Goal: Task Accomplishment & Management: Complete application form

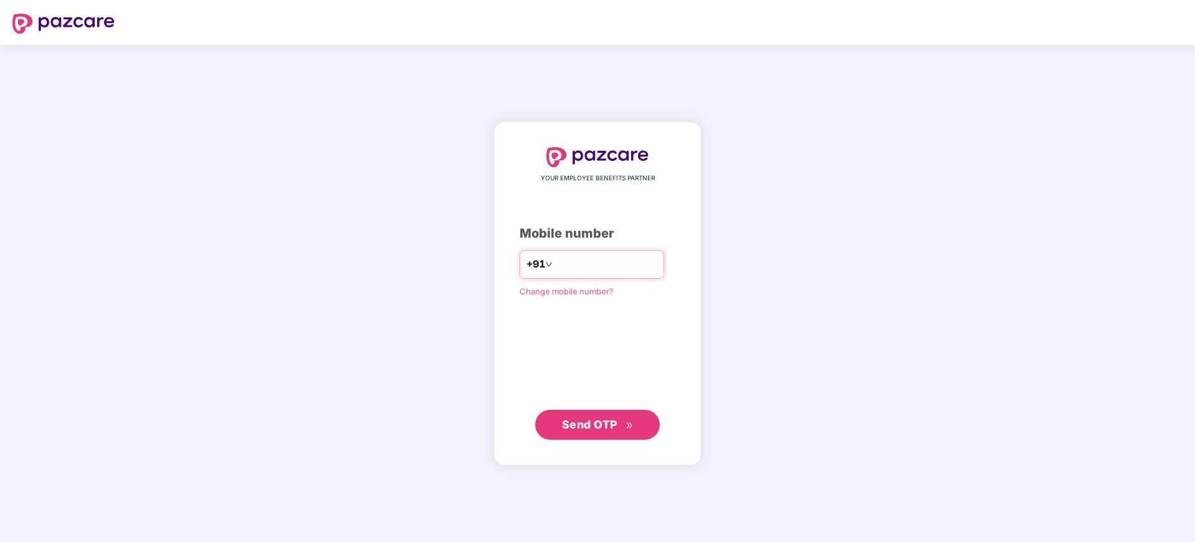
click at [583, 263] on input "number" at bounding box center [606, 264] width 102 height 20
type input "**********"
click at [577, 416] on span "Send OTP" at bounding box center [598, 424] width 72 height 17
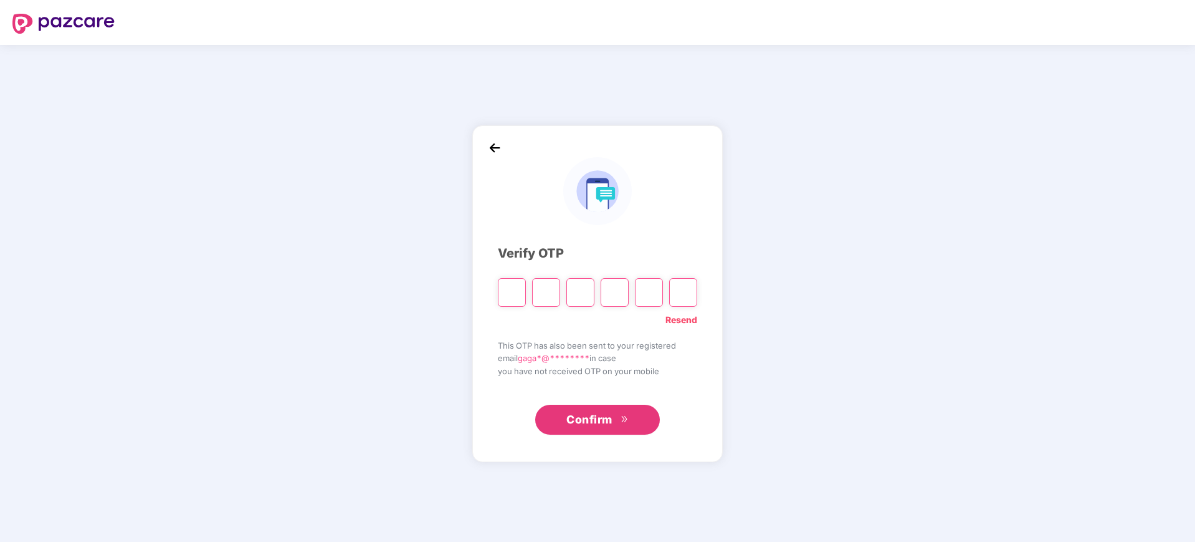
click at [525, 289] on input "Please enter verification code. Digit 1" at bounding box center [512, 292] width 28 height 29
type input "*"
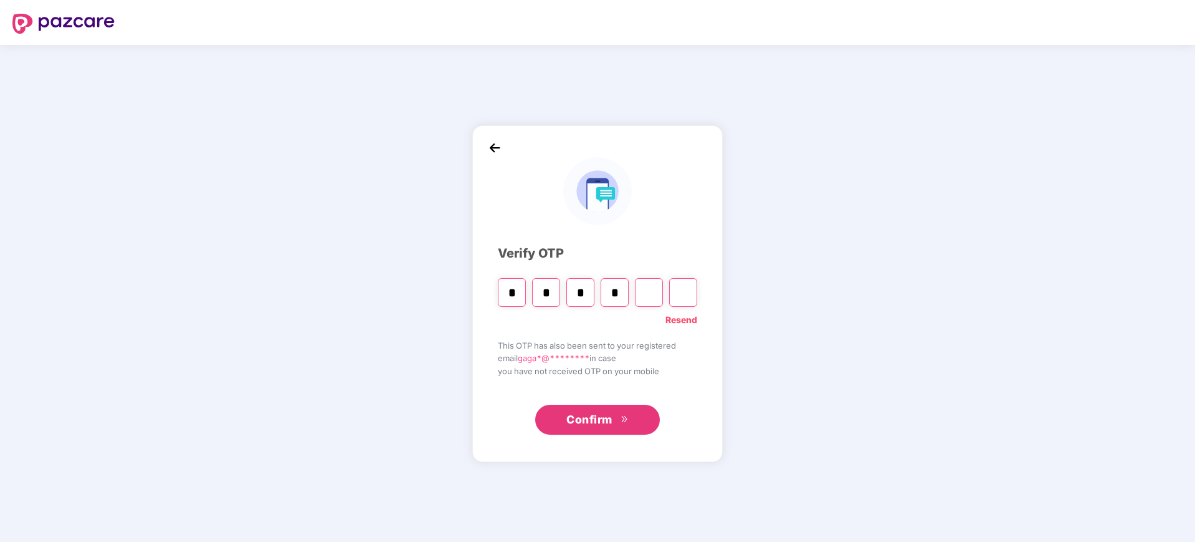
type input "*"
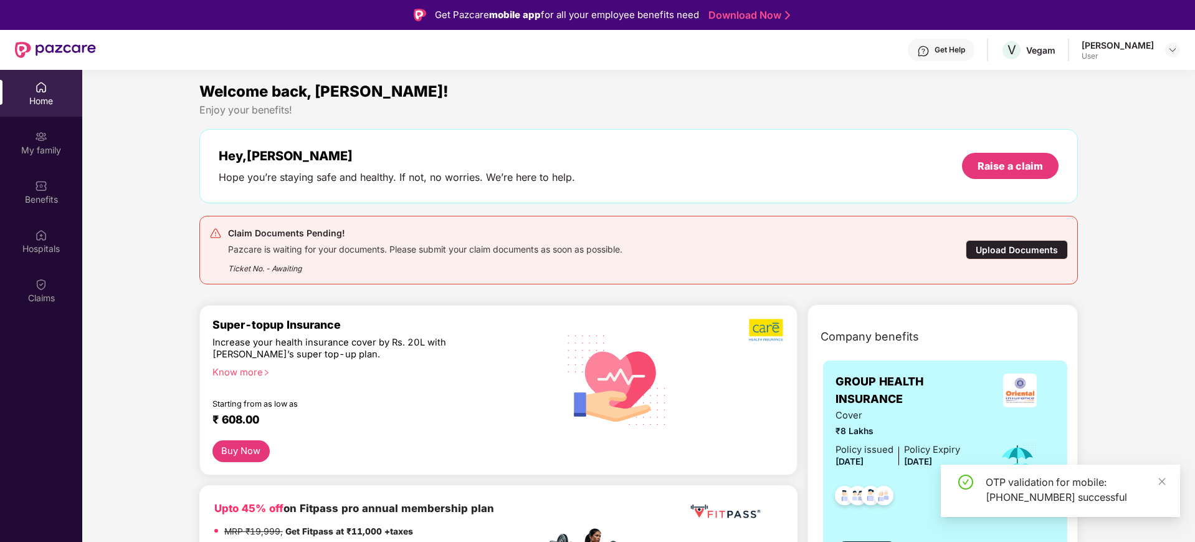
click at [1020, 251] on div "Upload Documents" at bounding box center [1017, 249] width 102 height 19
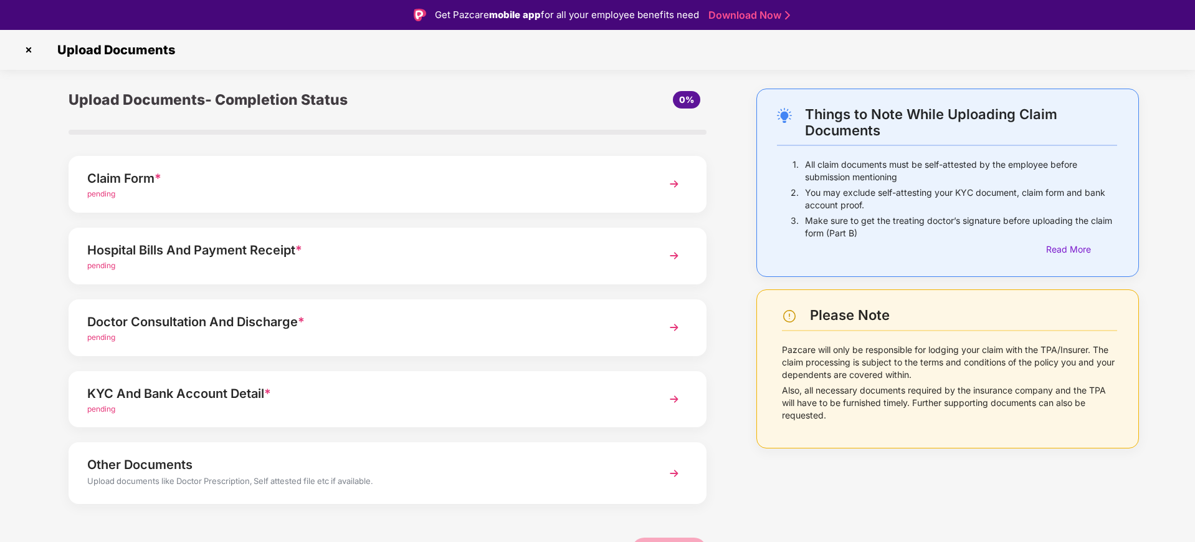
click at [676, 182] on img at bounding box center [674, 184] width 22 height 22
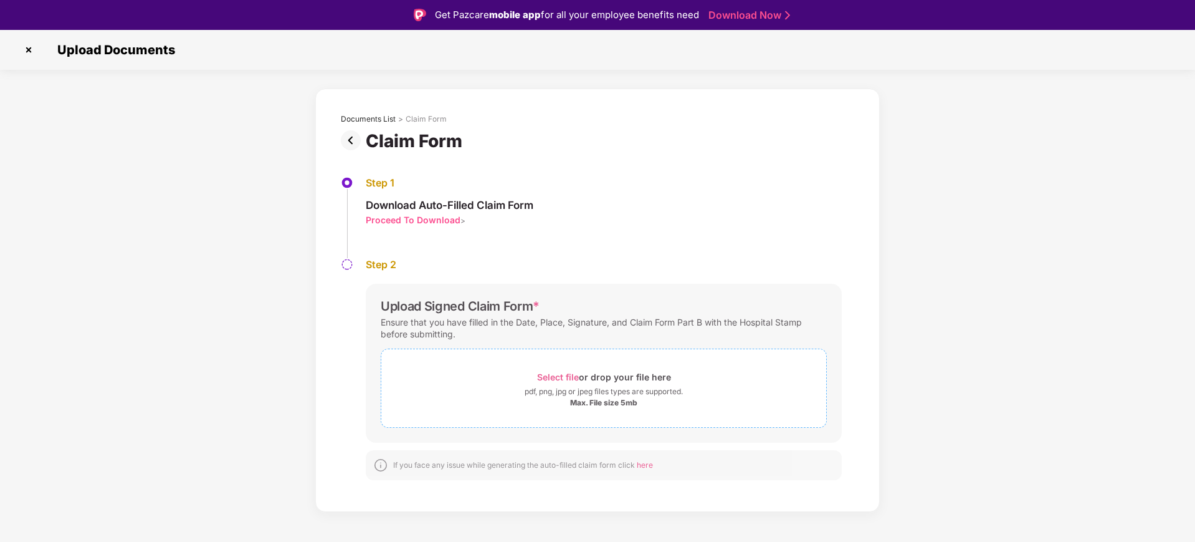
click at [603, 373] on div "Select file or drop your file here" at bounding box center [604, 376] width 134 height 17
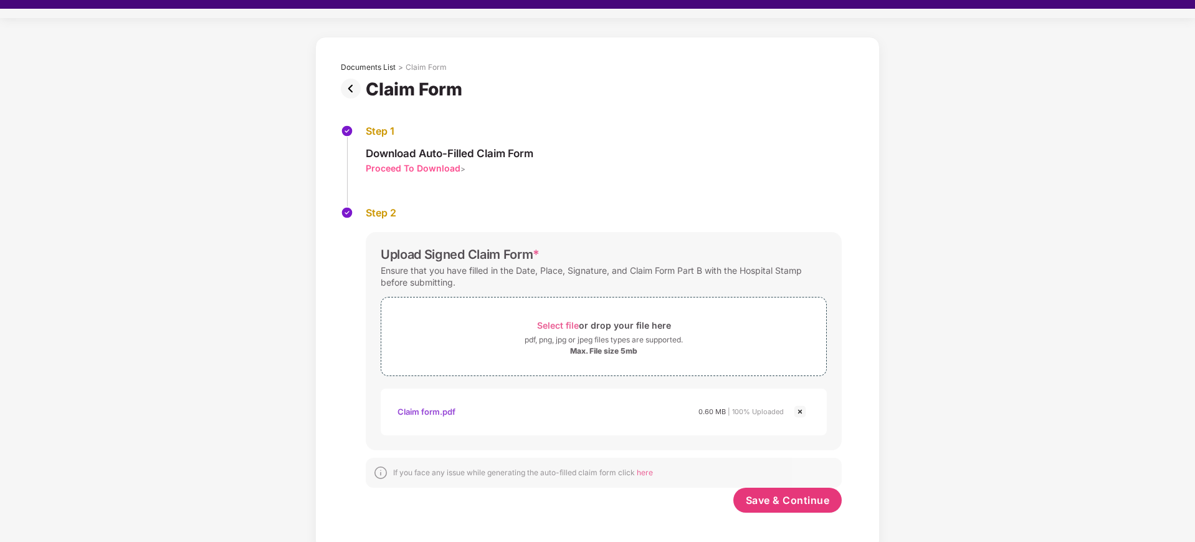
scroll to position [30, 0]
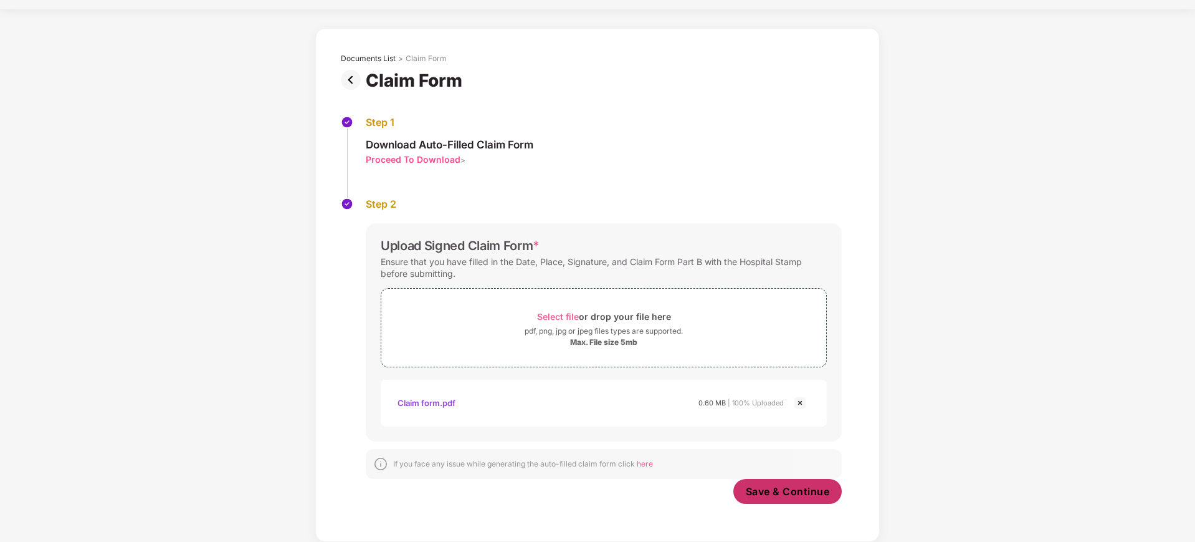
click at [770, 492] on span "Save & Continue" at bounding box center [788, 491] width 84 height 14
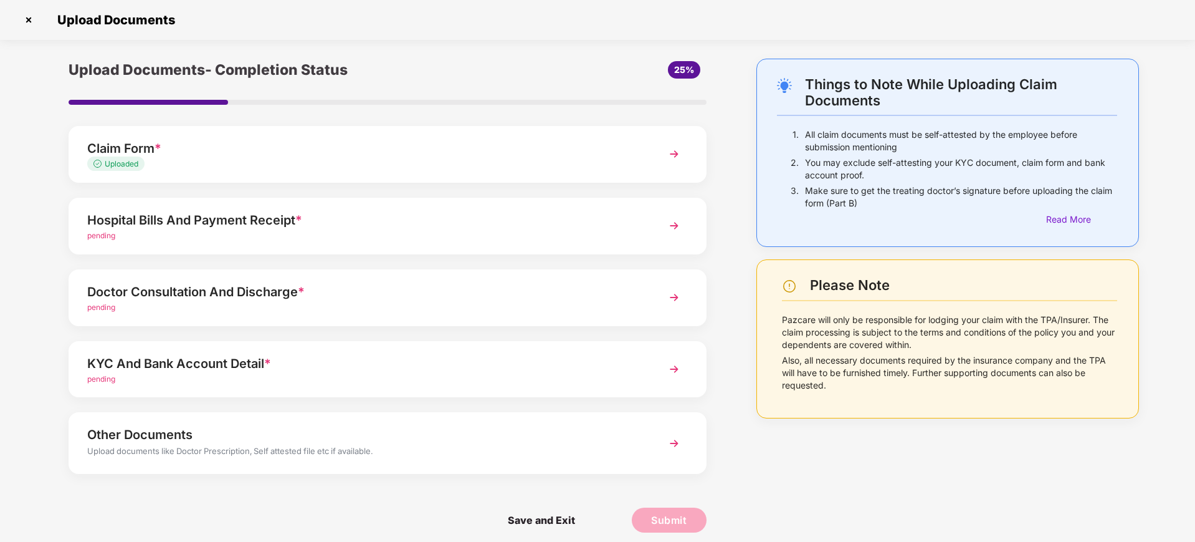
click at [374, 224] on div "Hospital Bills And Payment Receipt *" at bounding box center [362, 220] width 550 height 20
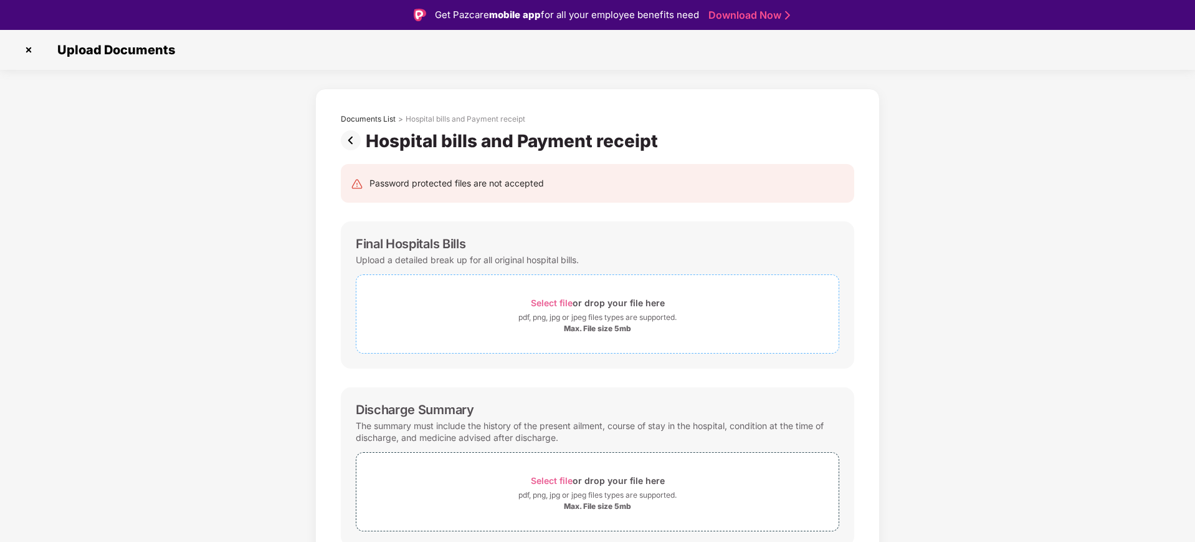
click at [547, 304] on span "Select file" at bounding box center [552, 302] width 42 height 11
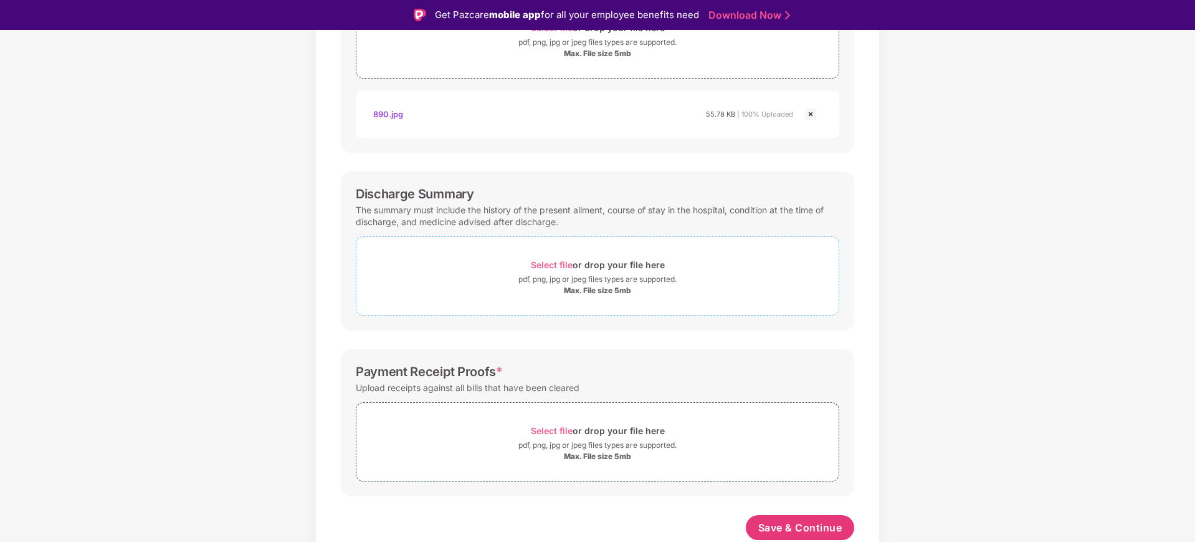
scroll to position [275, 0]
click at [541, 264] on span "Select file" at bounding box center [552, 264] width 42 height 11
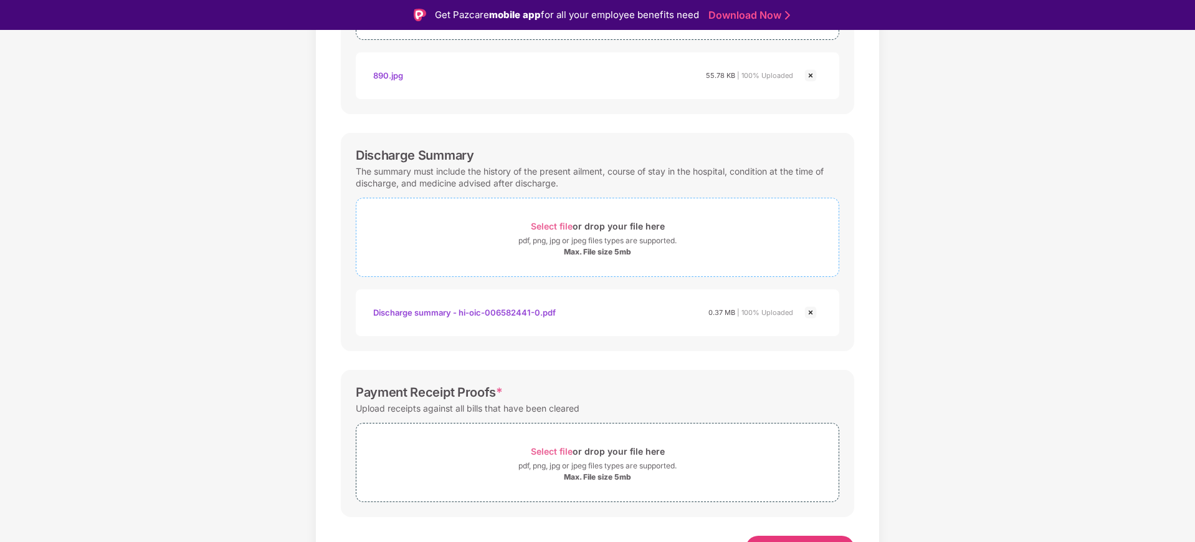
scroll to position [334, 0]
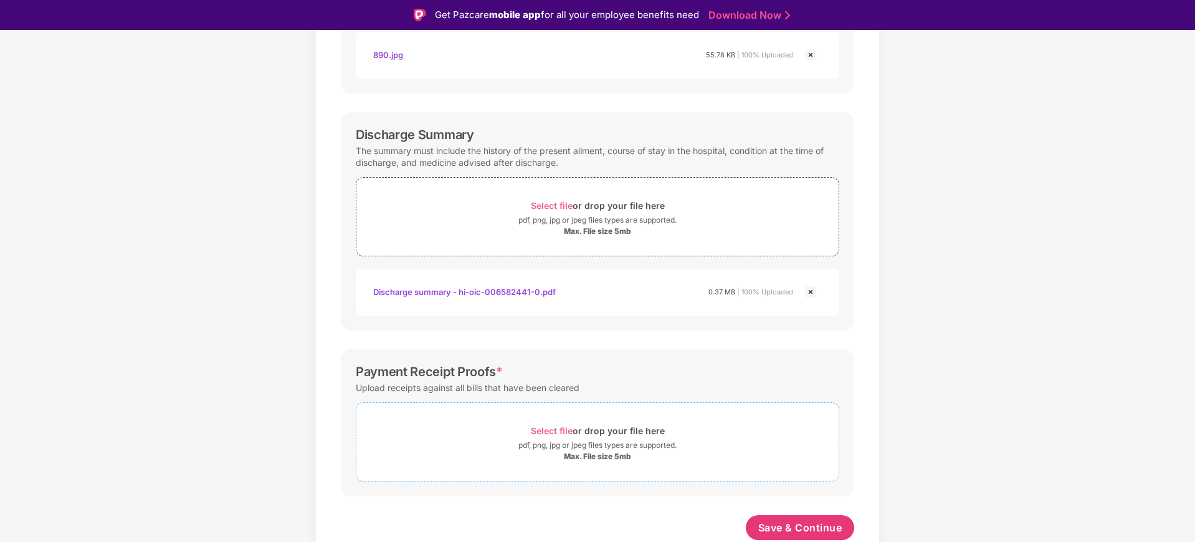
click at [557, 433] on span "Select file" at bounding box center [552, 430] width 42 height 11
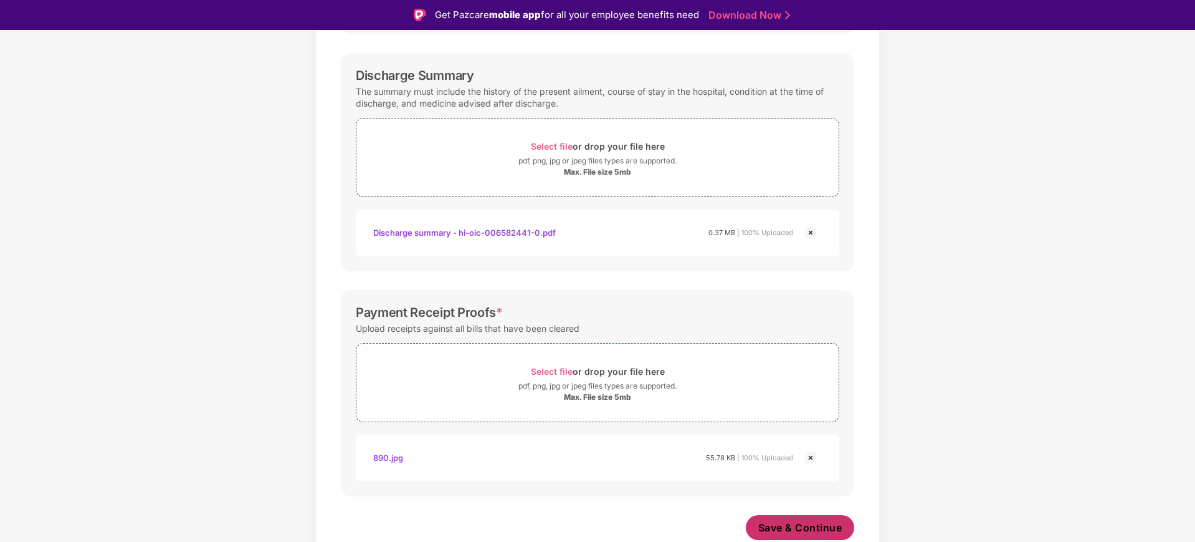
scroll to position [393, 0]
click at [813, 526] on span "Save & Continue" at bounding box center [801, 527] width 84 height 14
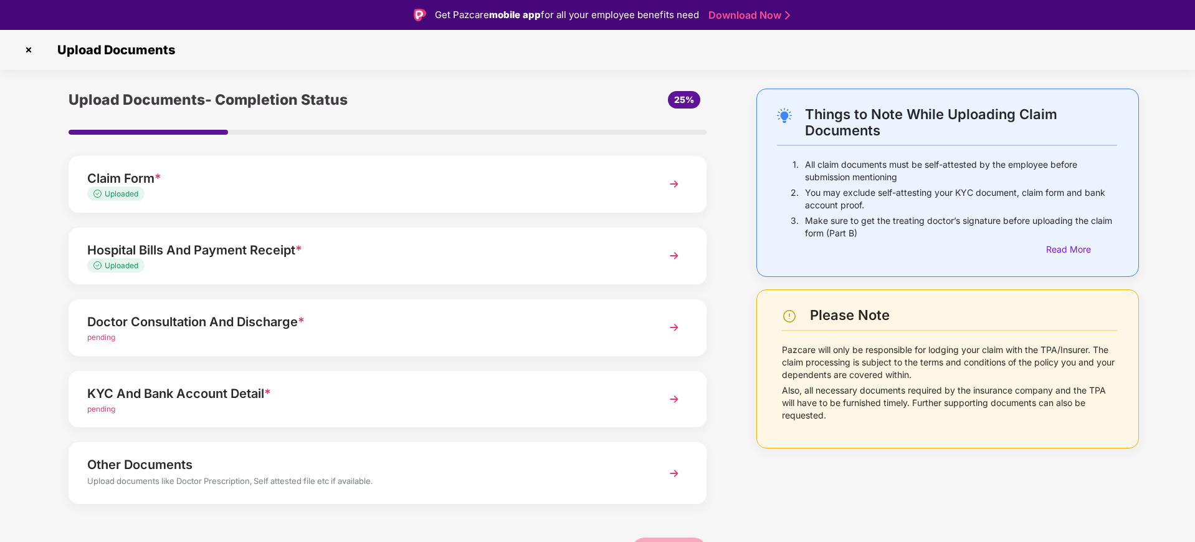
scroll to position [9, 0]
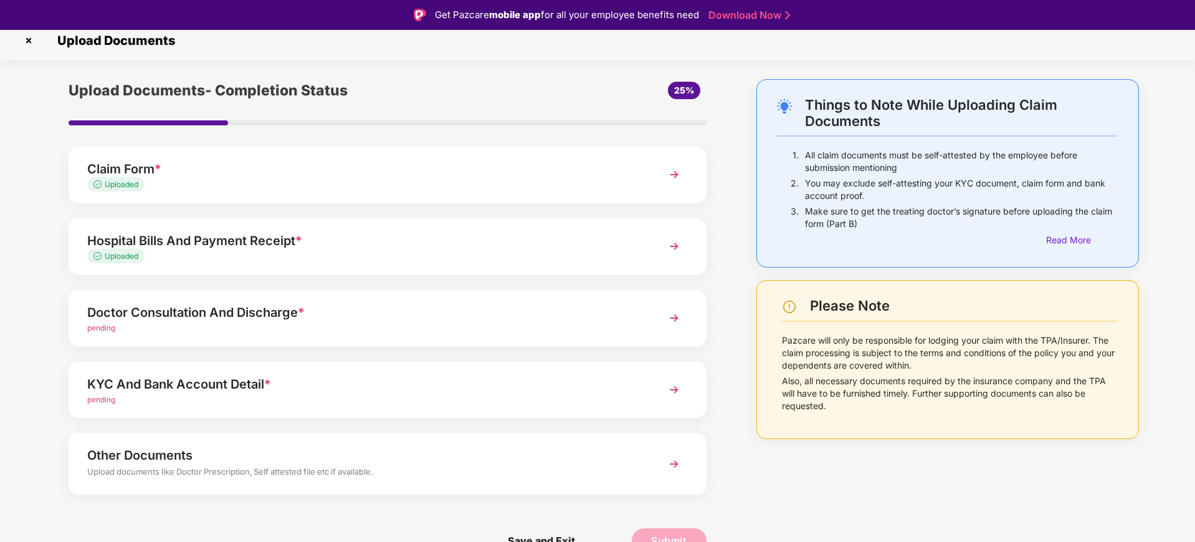
click at [472, 315] on div "Doctor Consultation And Discharge *" at bounding box center [362, 312] width 550 height 20
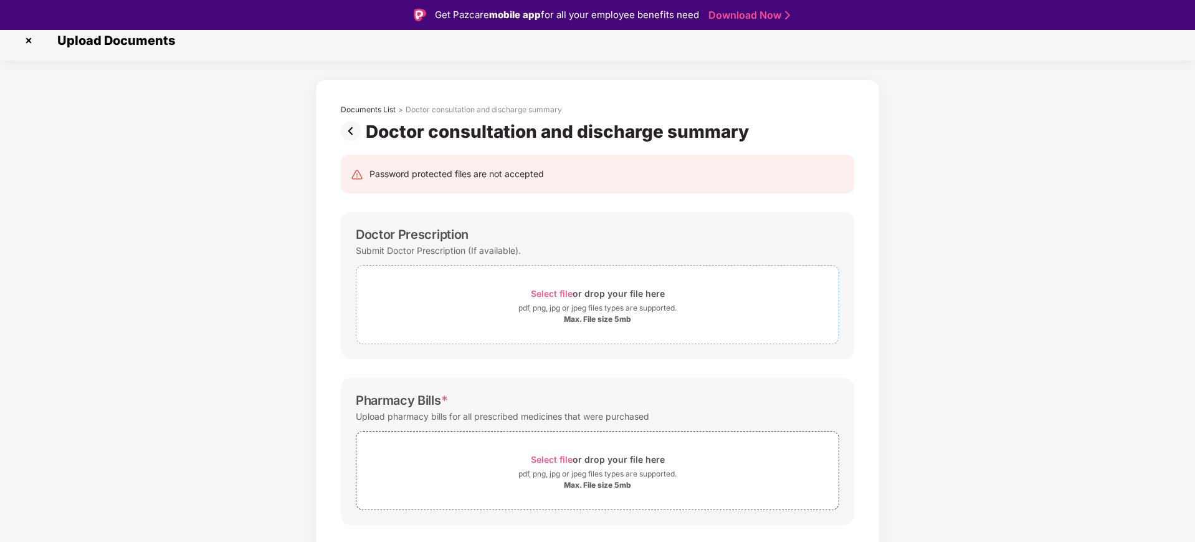
click at [548, 294] on span "Select file" at bounding box center [552, 293] width 42 height 11
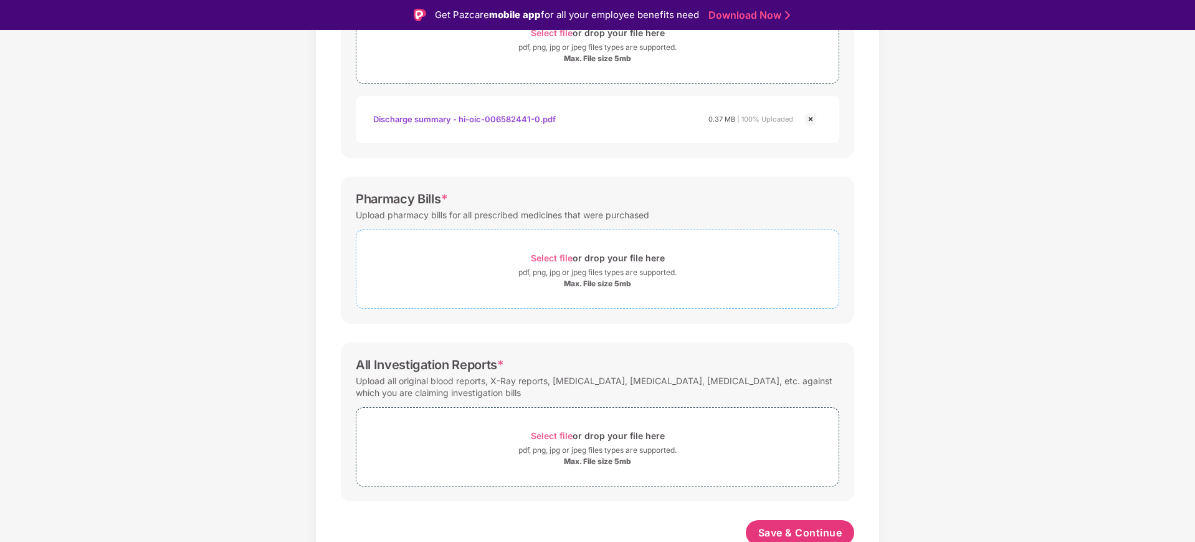
scroll to position [275, 0]
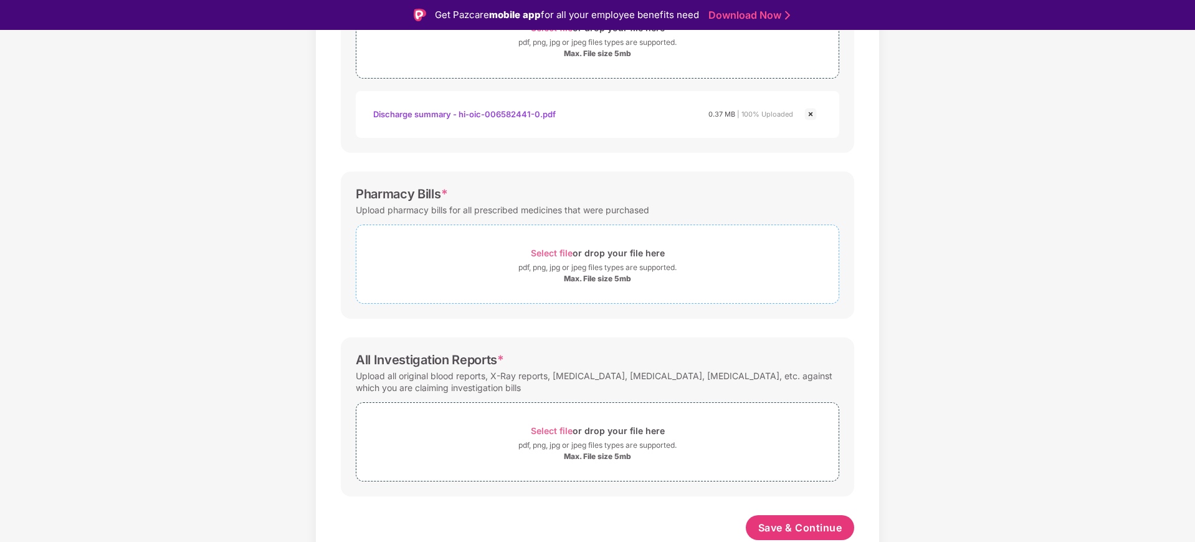
click at [548, 249] on span "Select file" at bounding box center [552, 252] width 42 height 11
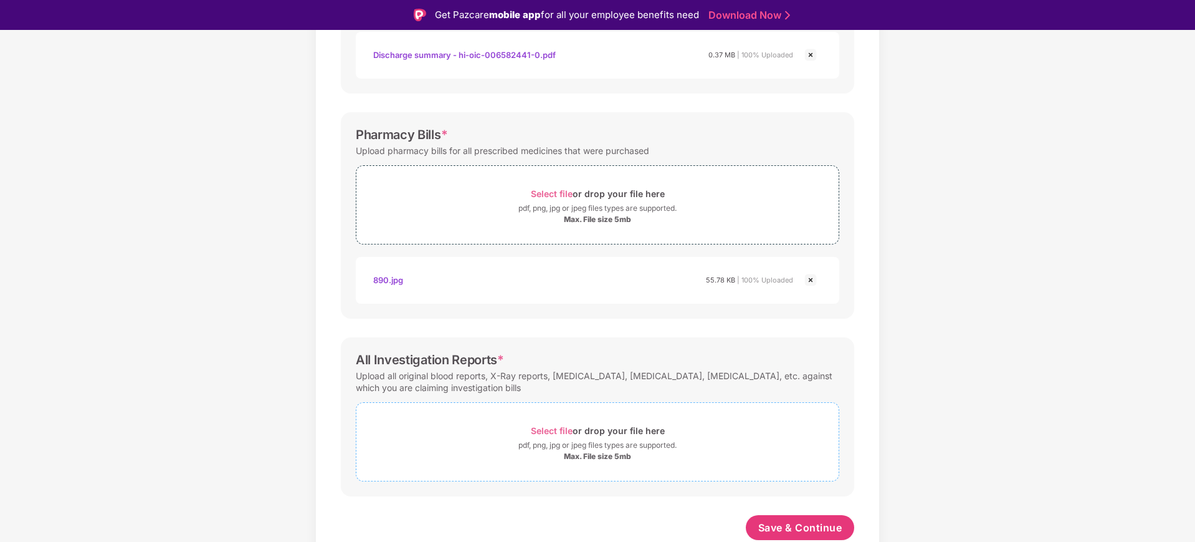
scroll to position [334, 0]
click at [542, 427] on span "Select file" at bounding box center [552, 430] width 42 height 11
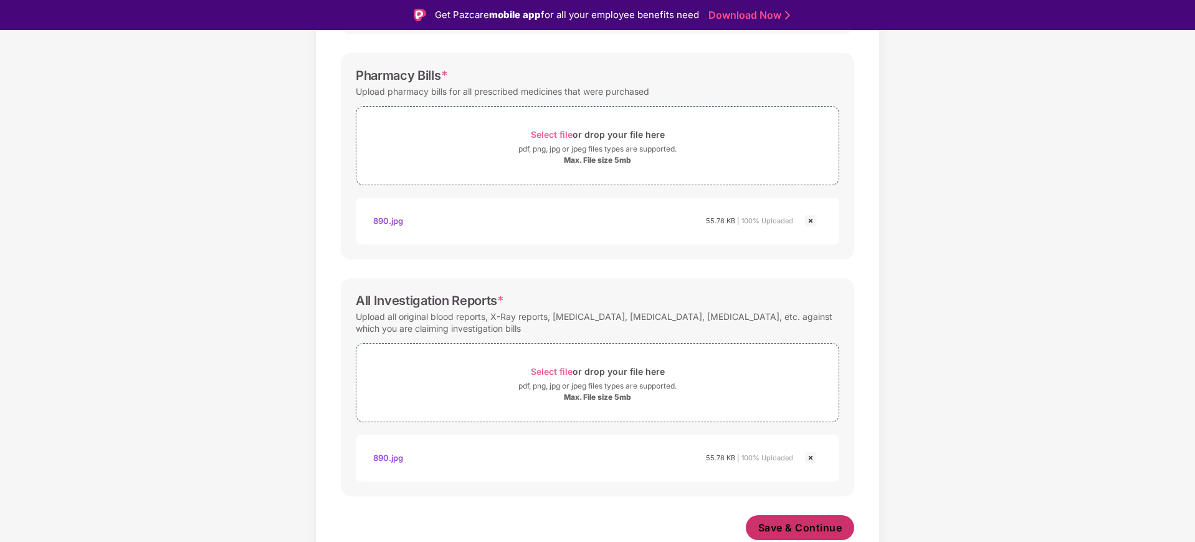
scroll to position [393, 0]
click at [787, 520] on span "Save & Continue" at bounding box center [801, 527] width 84 height 14
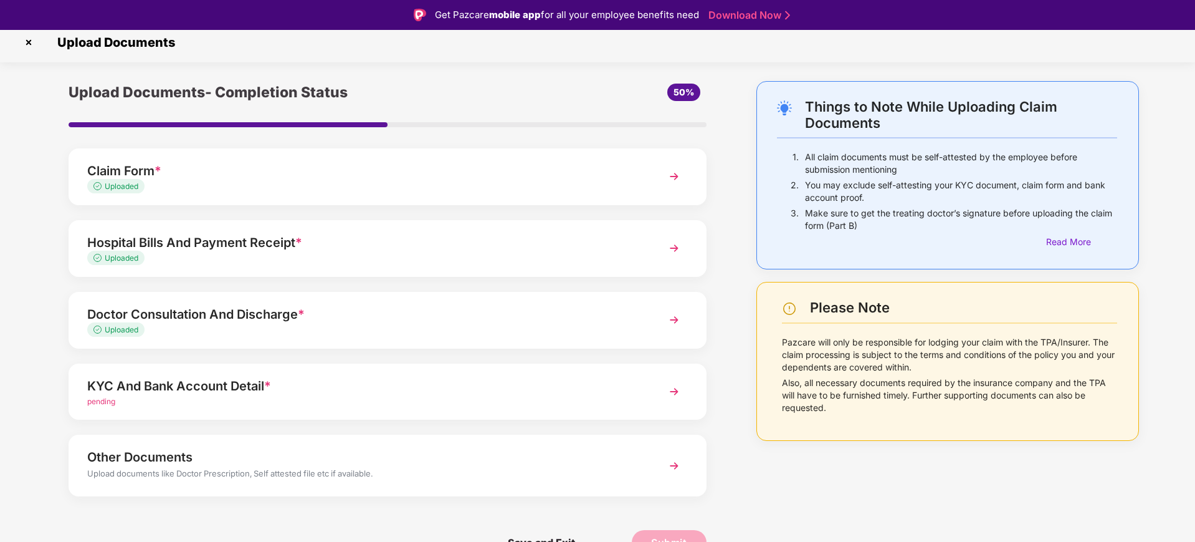
scroll to position [9, 0]
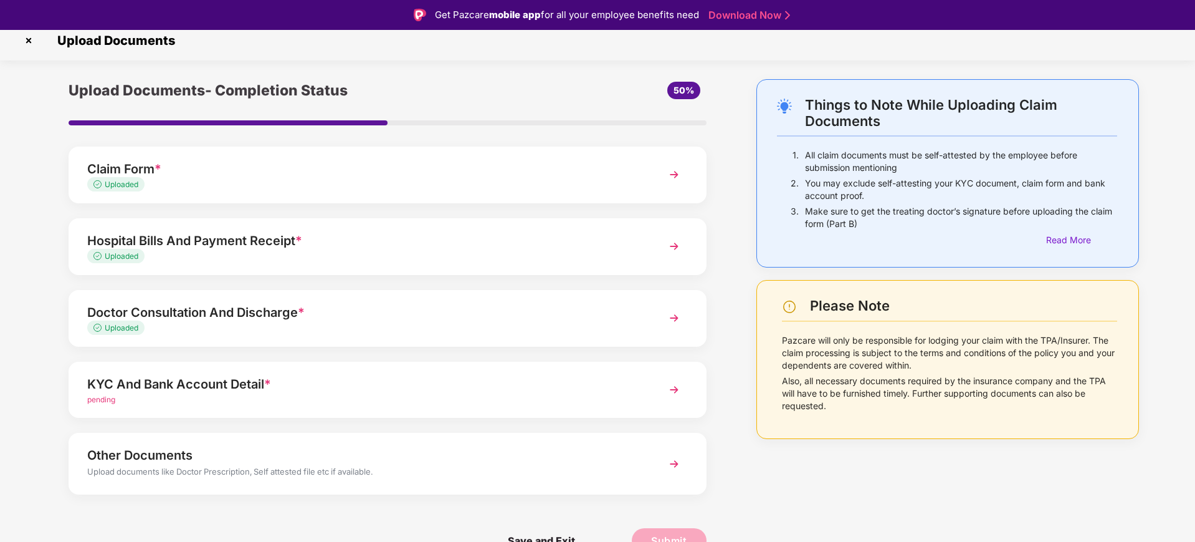
click at [438, 387] on div "KYC And Bank Account Detail *" at bounding box center [362, 384] width 550 height 20
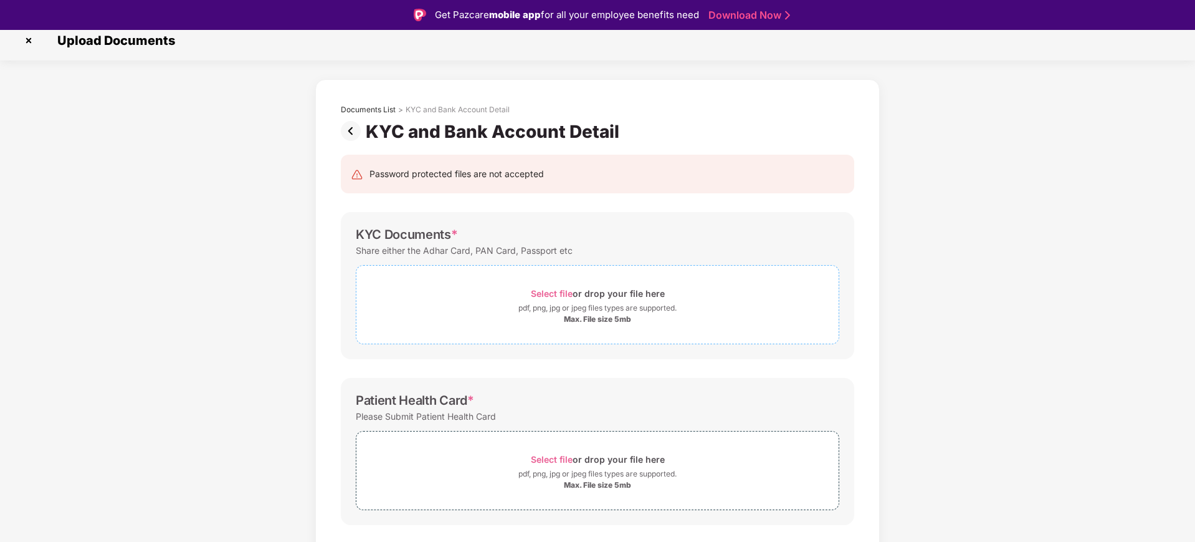
click at [553, 294] on span "Select file" at bounding box center [552, 293] width 42 height 11
click at [538, 290] on span "Select file" at bounding box center [552, 293] width 42 height 11
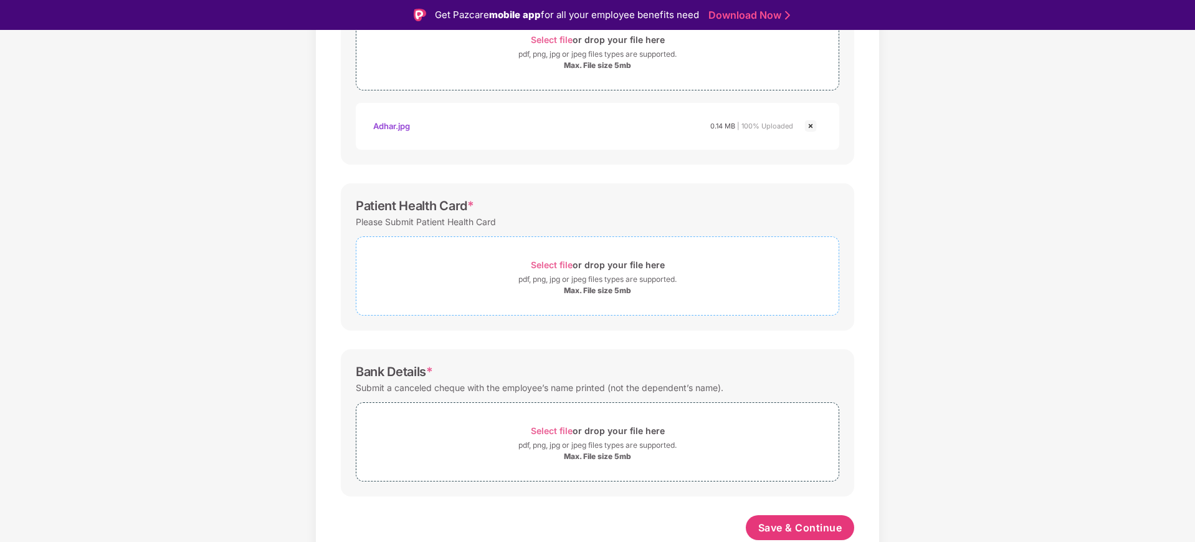
scroll to position [263, 0]
click at [555, 261] on span "Select file" at bounding box center [552, 264] width 42 height 11
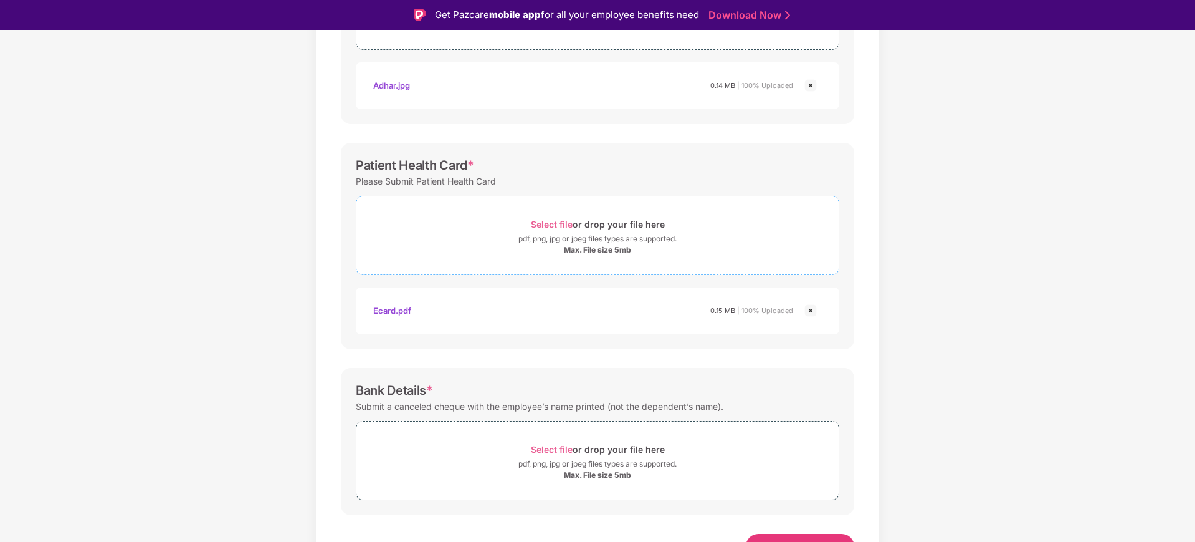
scroll to position [322, 0]
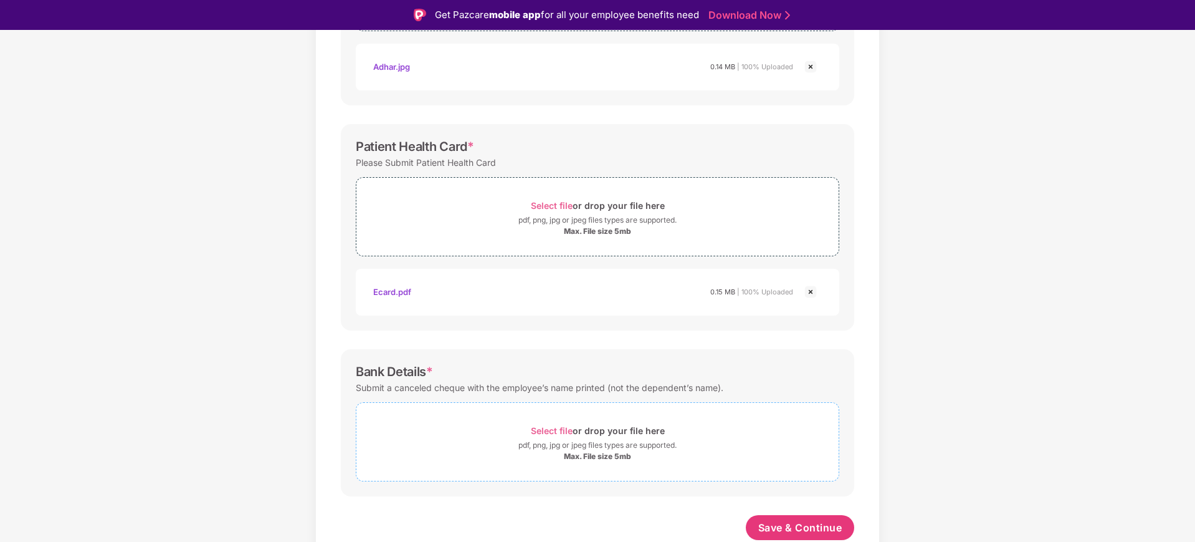
click at [543, 431] on span "Select file" at bounding box center [552, 430] width 42 height 11
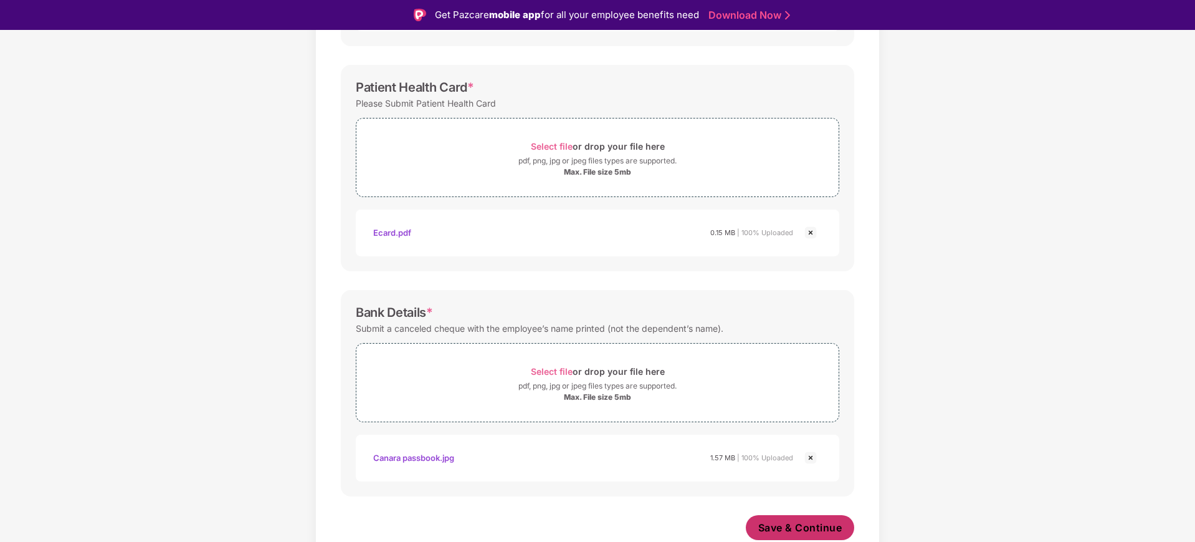
scroll to position [381, 0]
click at [800, 525] on span "Save & Continue" at bounding box center [801, 527] width 84 height 14
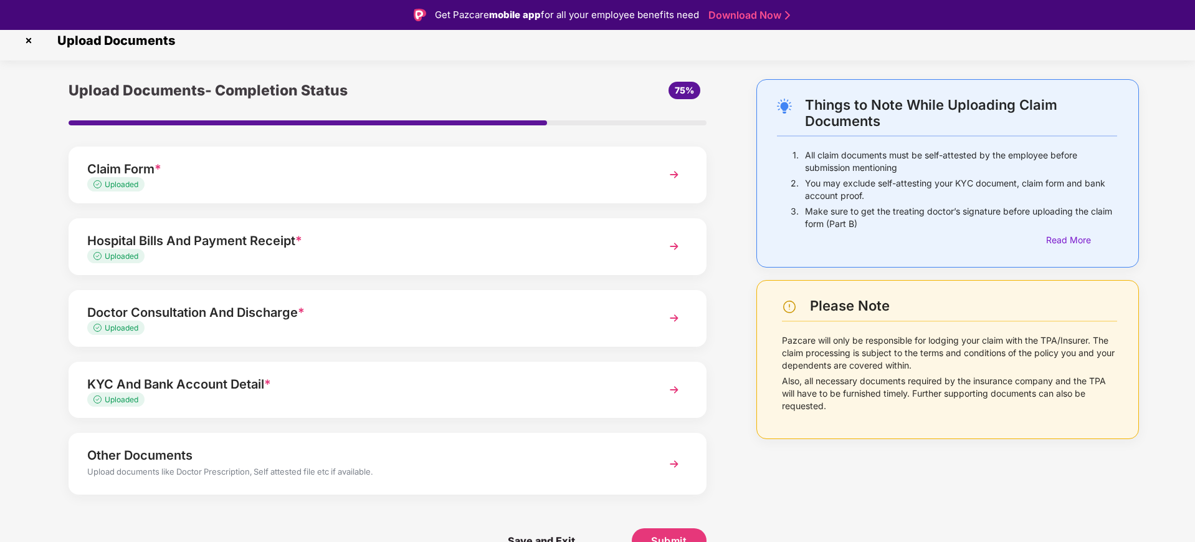
scroll to position [30, 0]
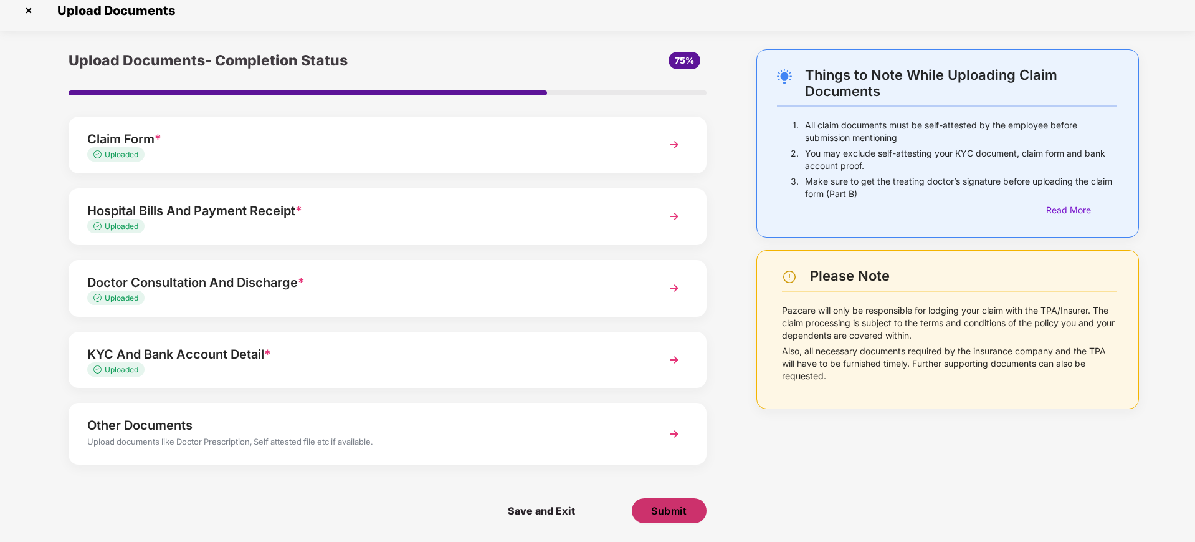
click at [658, 509] on span "Submit" at bounding box center [669, 511] width 36 height 14
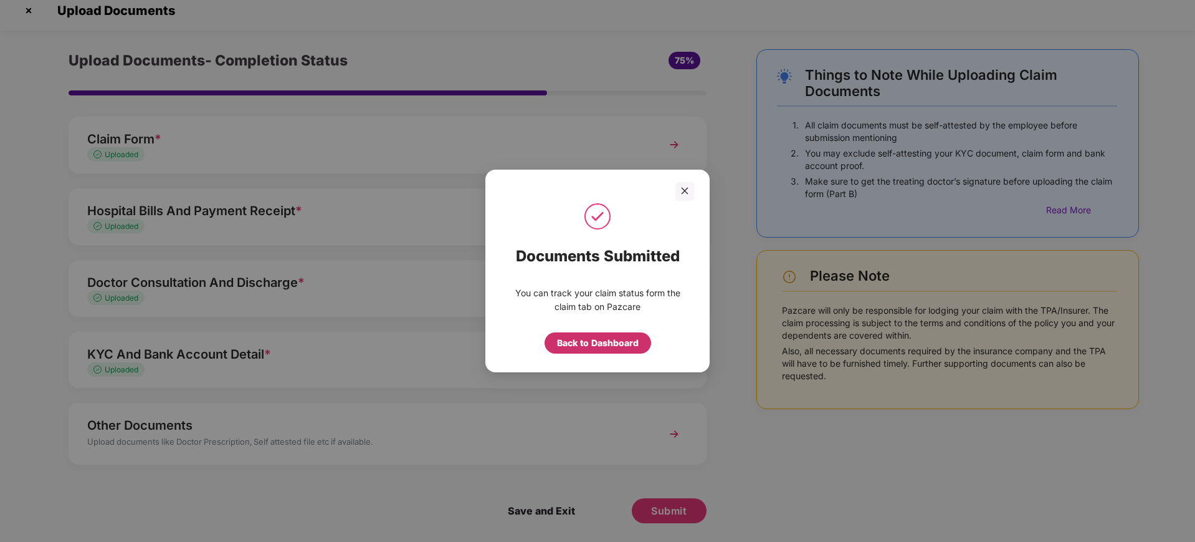
click at [604, 340] on div "Back to Dashboard" at bounding box center [598, 343] width 82 height 14
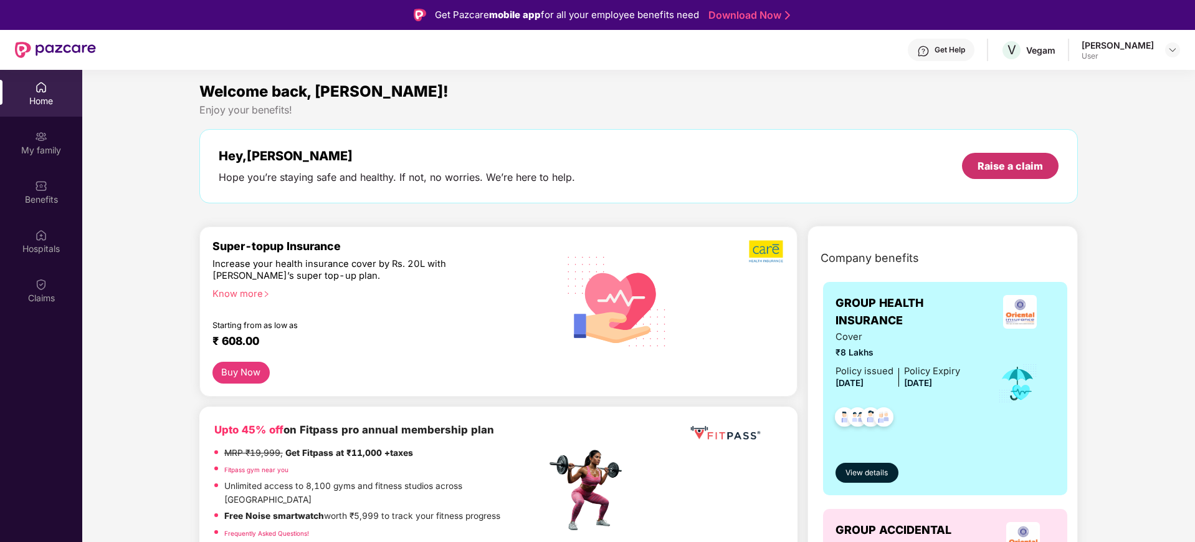
click at [1015, 165] on div "Raise a claim" at bounding box center [1010, 166] width 65 height 14
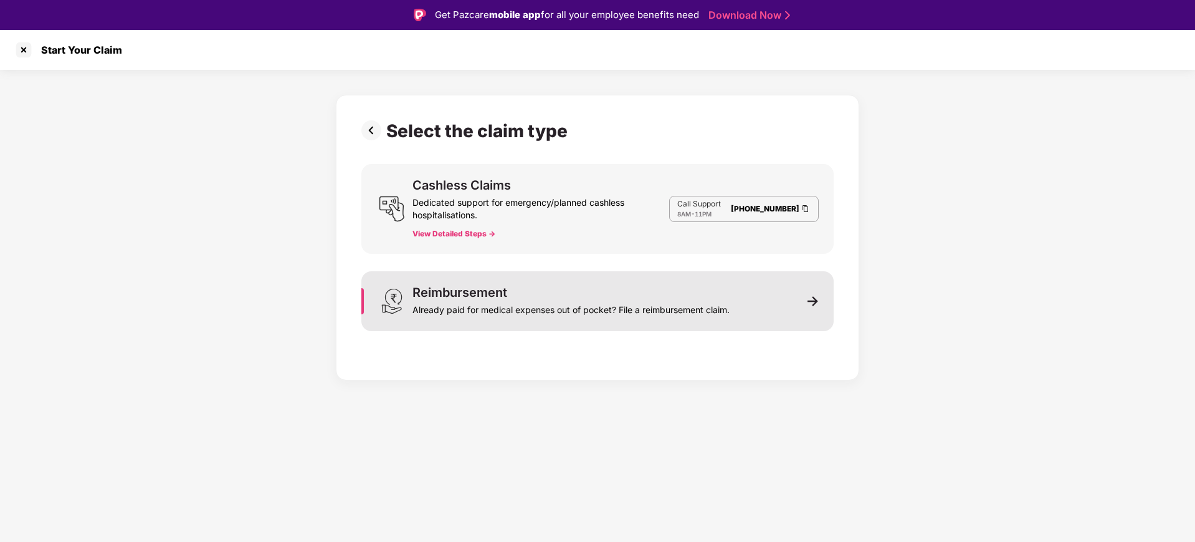
click at [586, 297] on div "Reimbursement Already paid for medical expenses out of pocket? File a reimburse…" at bounding box center [571, 301] width 317 height 30
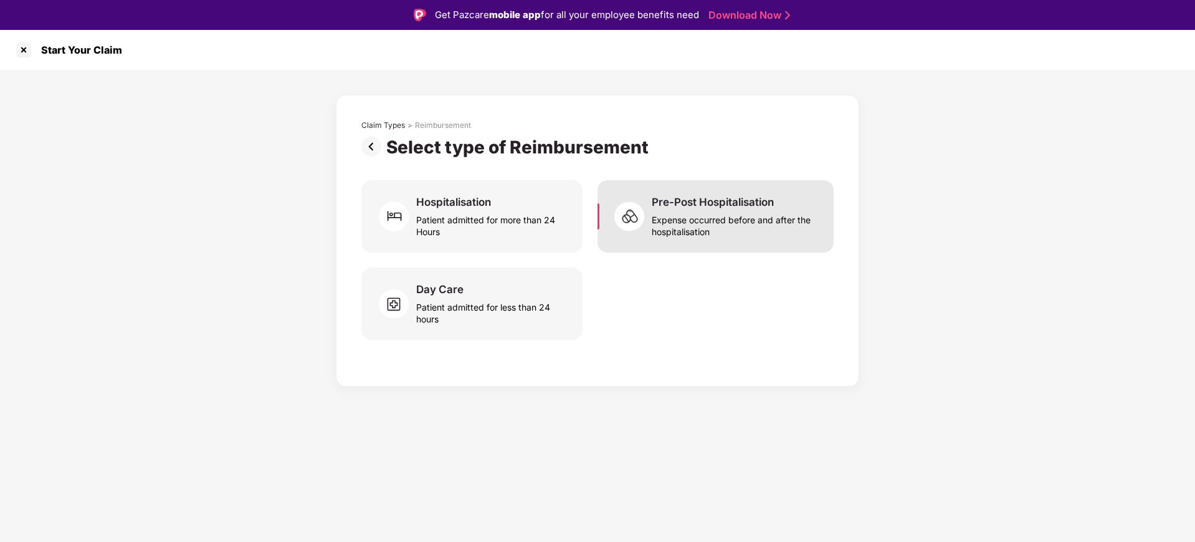
click at [697, 213] on div "Expense occurred before and after the hospitalisation" at bounding box center [735, 223] width 167 height 29
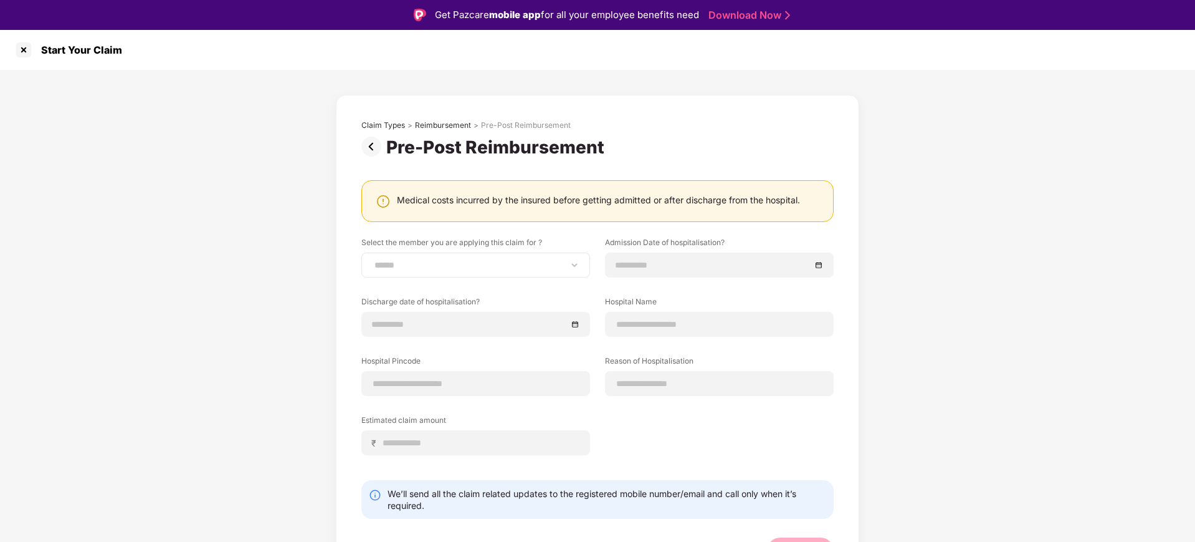
click at [463, 271] on div "**********" at bounding box center [475, 264] width 229 height 25
click at [469, 268] on select "**********" at bounding box center [476, 265] width 208 height 10
select select "**********"
click at [372, 260] on select "**********" at bounding box center [476, 265] width 208 height 10
click at [648, 266] on input at bounding box center [713, 265] width 195 height 14
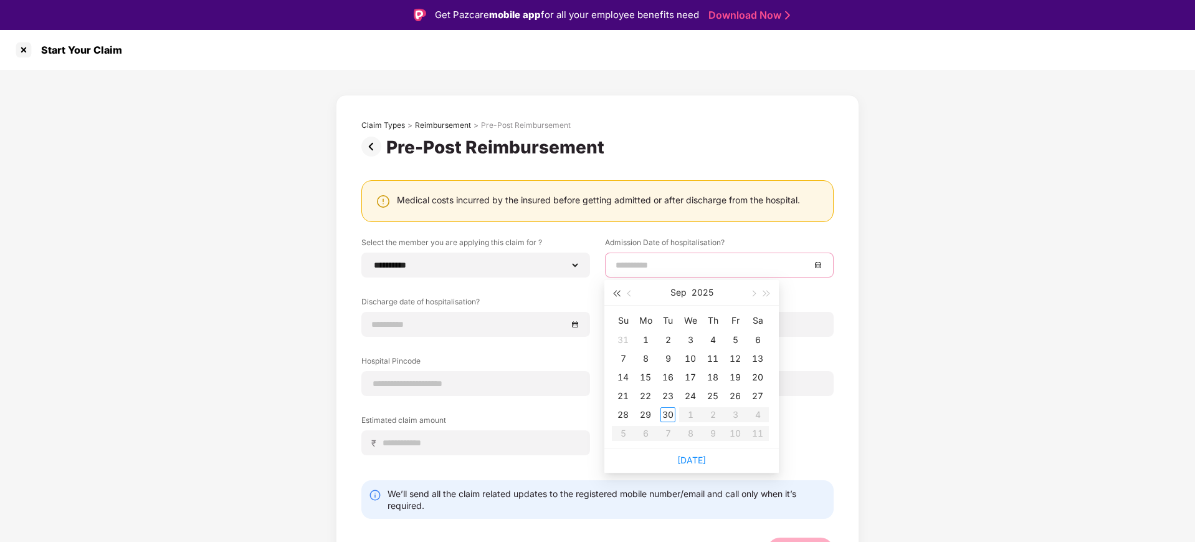
click at [616, 295] on span "button" at bounding box center [616, 293] width 6 height 6
click at [629, 295] on span "button" at bounding box center [631, 293] width 6 height 6
type input "**********"
click at [765, 291] on span "button" at bounding box center [767, 293] width 6 height 6
type input "**********"
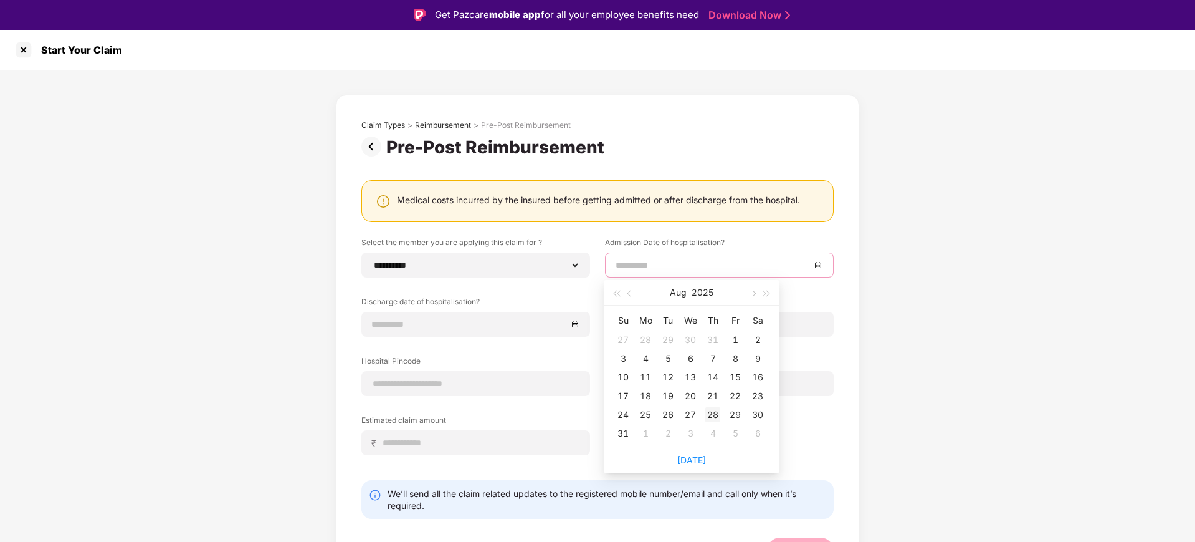
click at [714, 411] on div "28" at bounding box center [713, 414] width 15 height 15
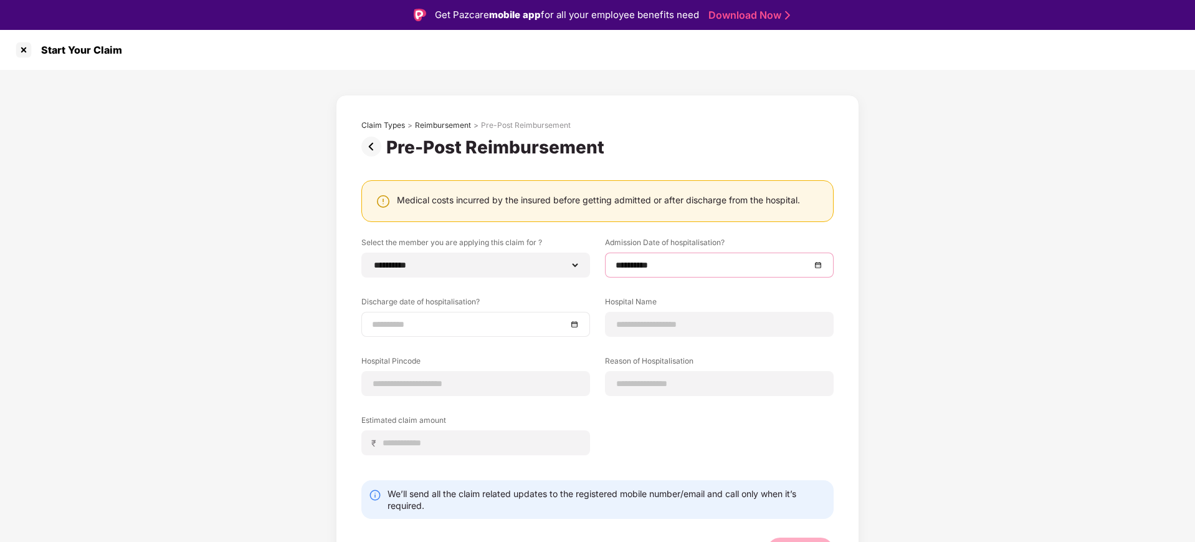
click at [525, 323] on input at bounding box center [469, 324] width 195 height 14
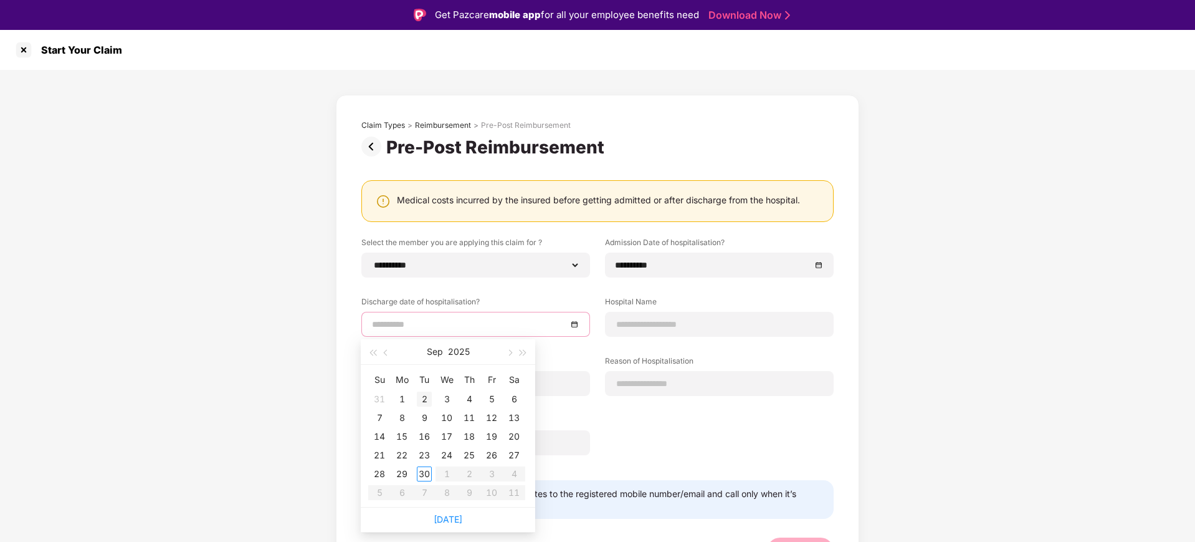
type input "**********"
click at [419, 402] on div "2" at bounding box center [424, 398] width 15 height 15
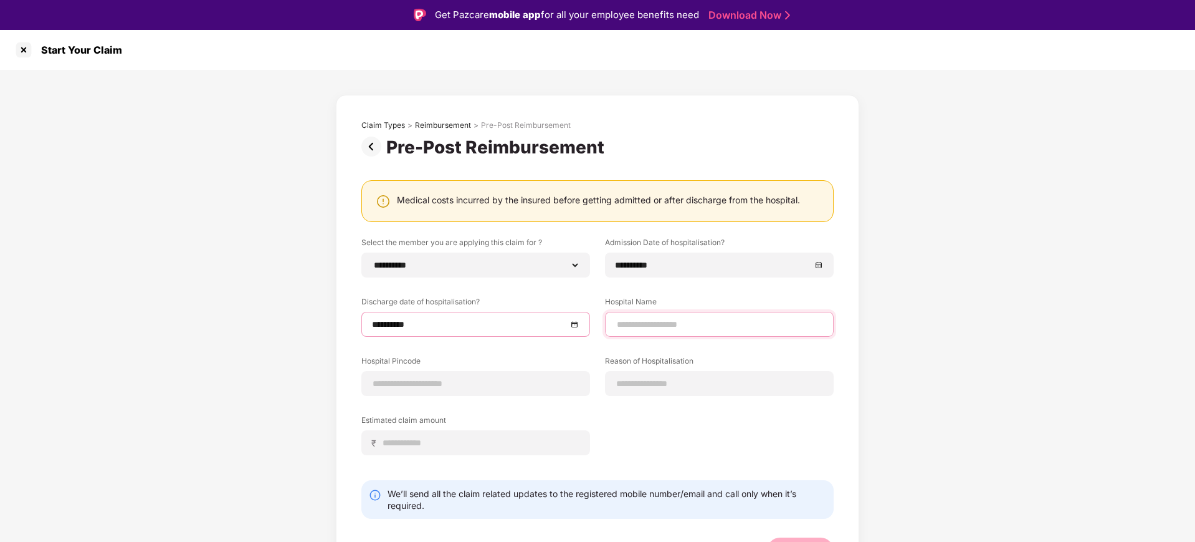
click at [658, 328] on input at bounding box center [720, 324] width 208 height 13
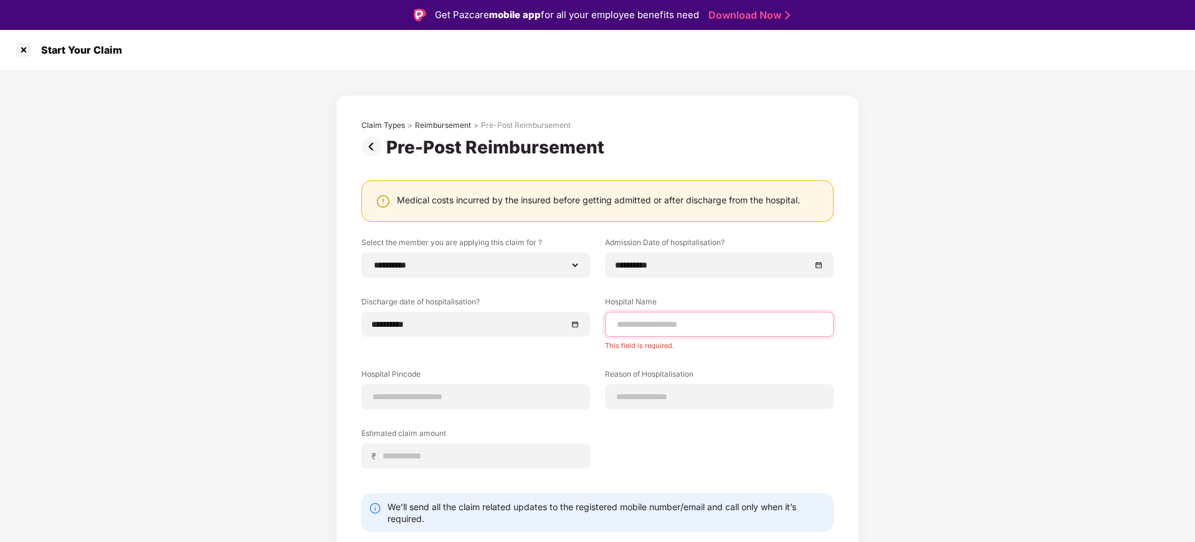
paste input "**********"
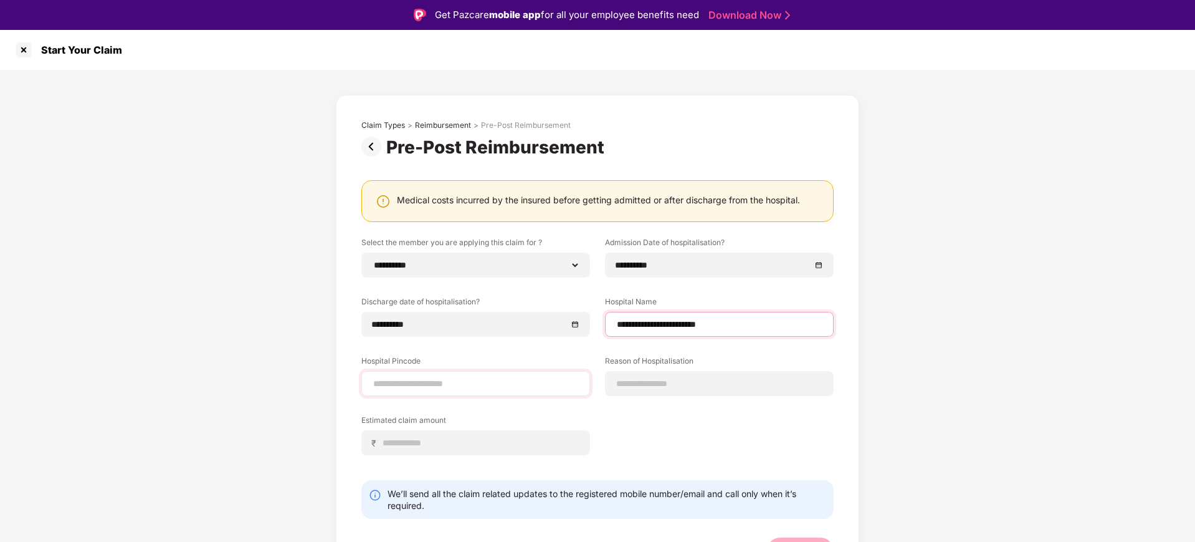
type input "**********"
click at [524, 385] on input at bounding box center [476, 383] width 208 height 13
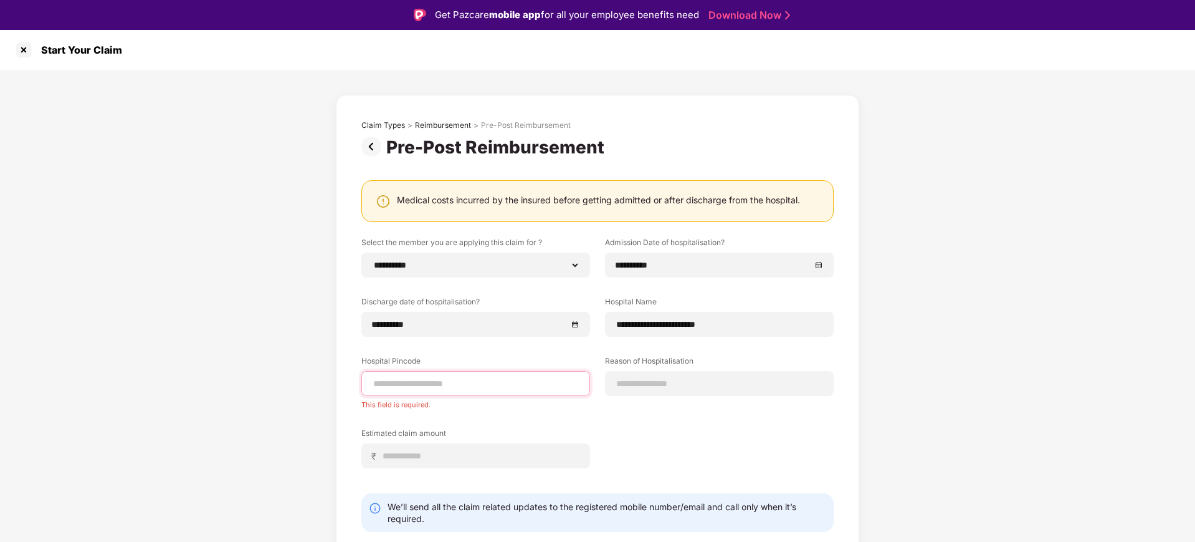
paste input "******"
type input "******"
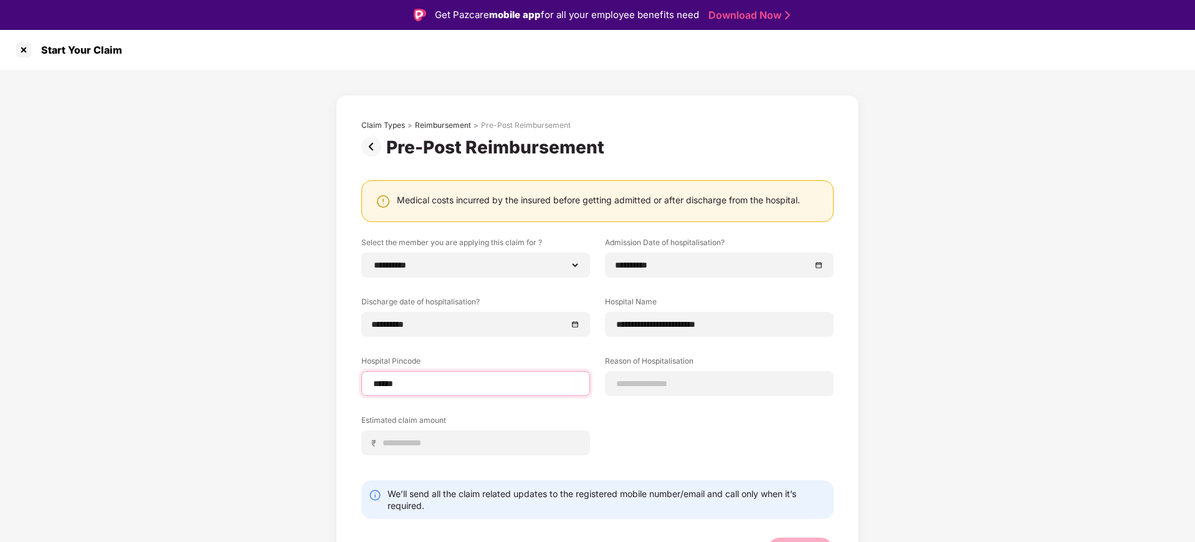
select select "*********"
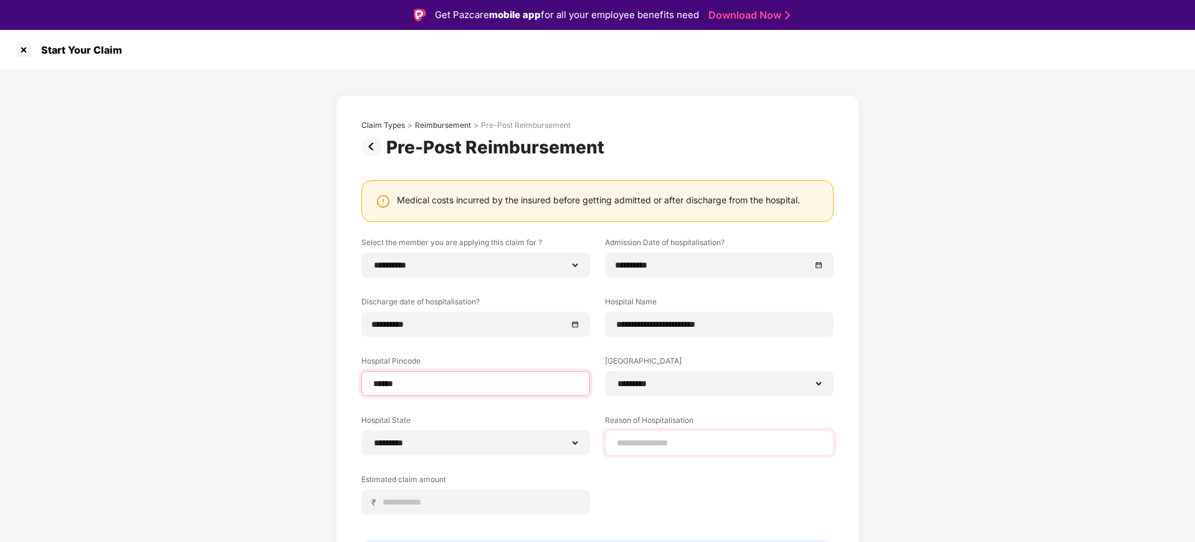
type input "******"
click at [687, 445] on input at bounding box center [720, 442] width 208 height 13
type input "**********"
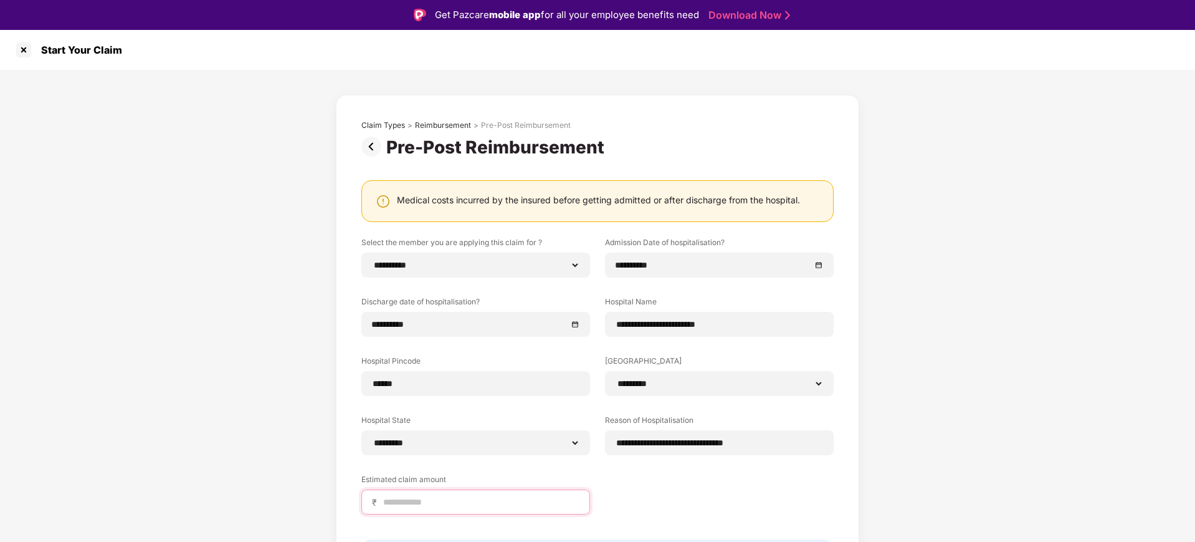
click at [517, 500] on input at bounding box center [481, 502] width 198 height 13
click at [958, 164] on div "**********" at bounding box center [597, 369] width 1195 height 598
click at [387, 501] on input at bounding box center [481, 502] width 198 height 13
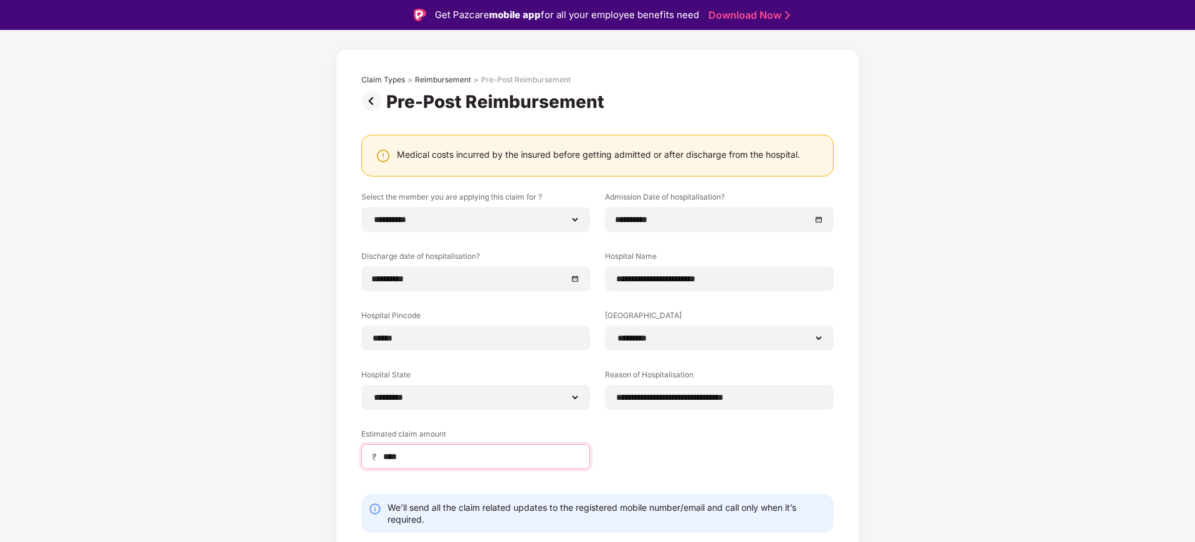
scroll to position [83, 0]
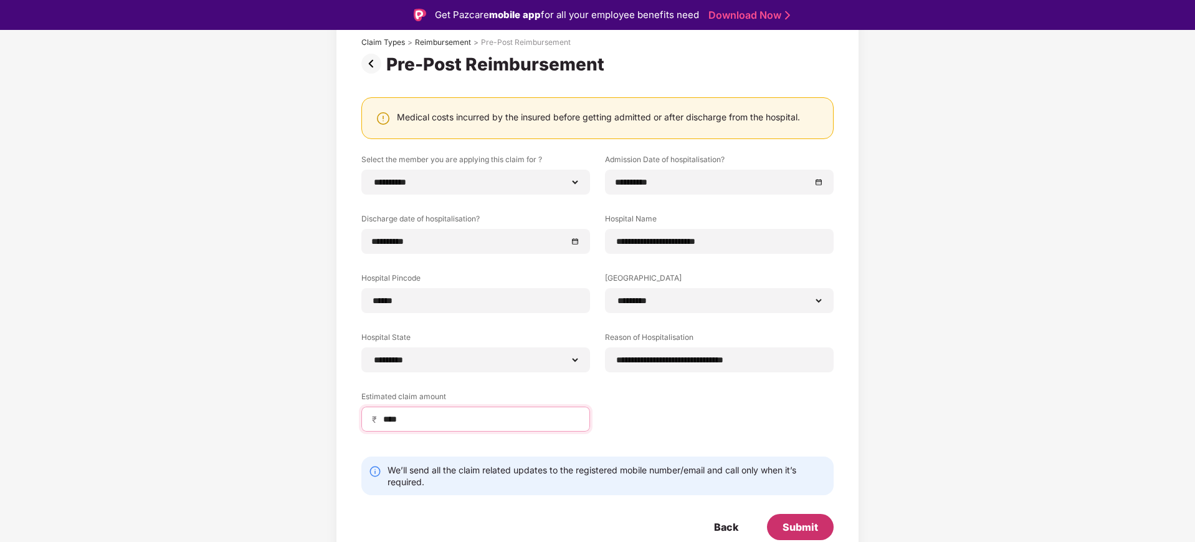
type input "****"
click at [808, 527] on div "Submit" at bounding box center [801, 527] width 36 height 14
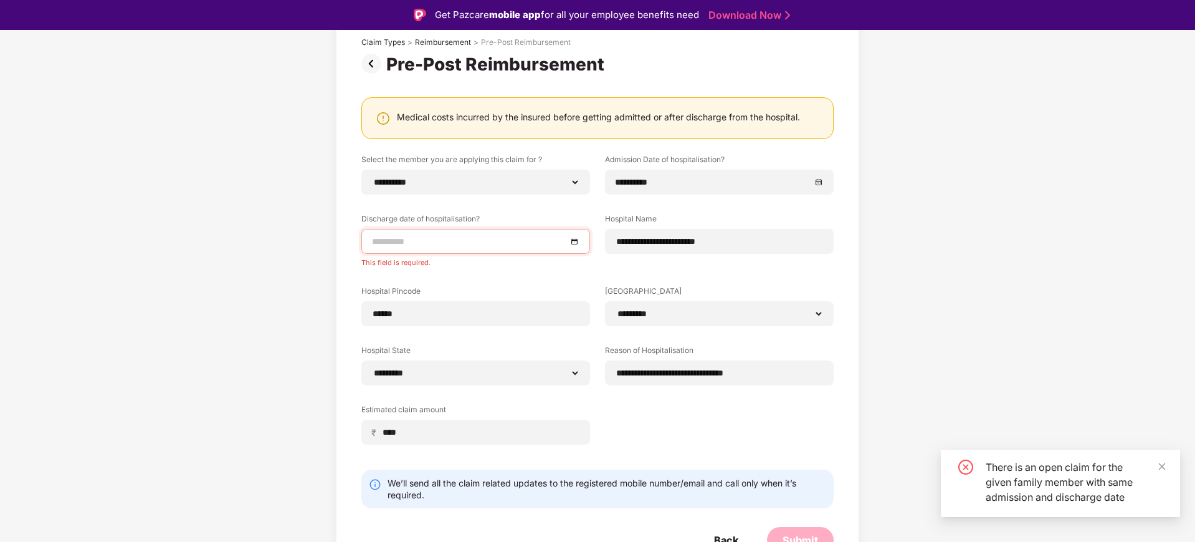
click at [531, 242] on input at bounding box center [469, 241] width 195 height 14
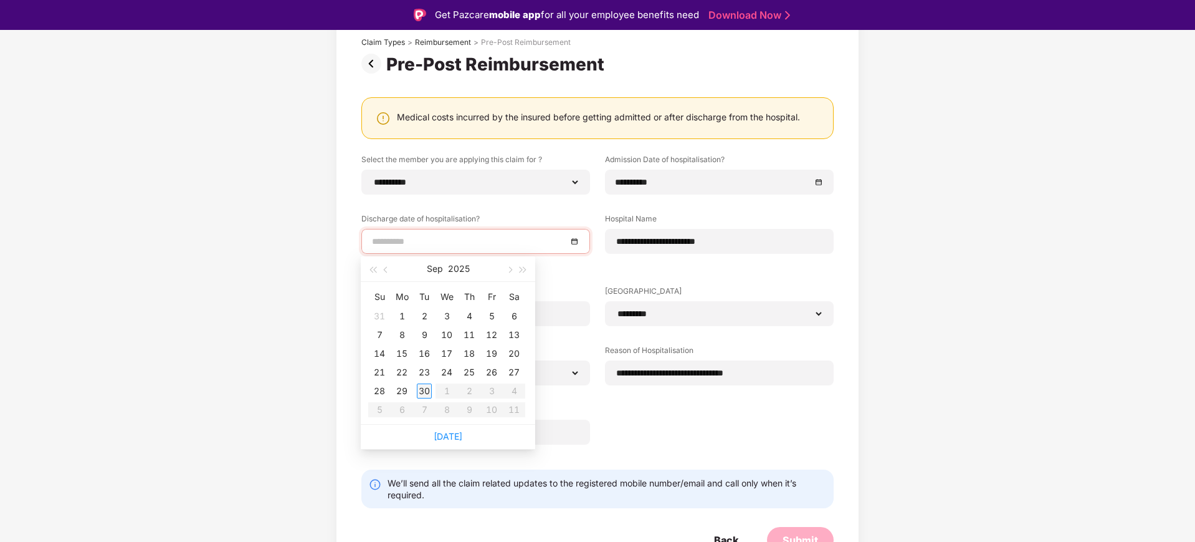
type input "**********"
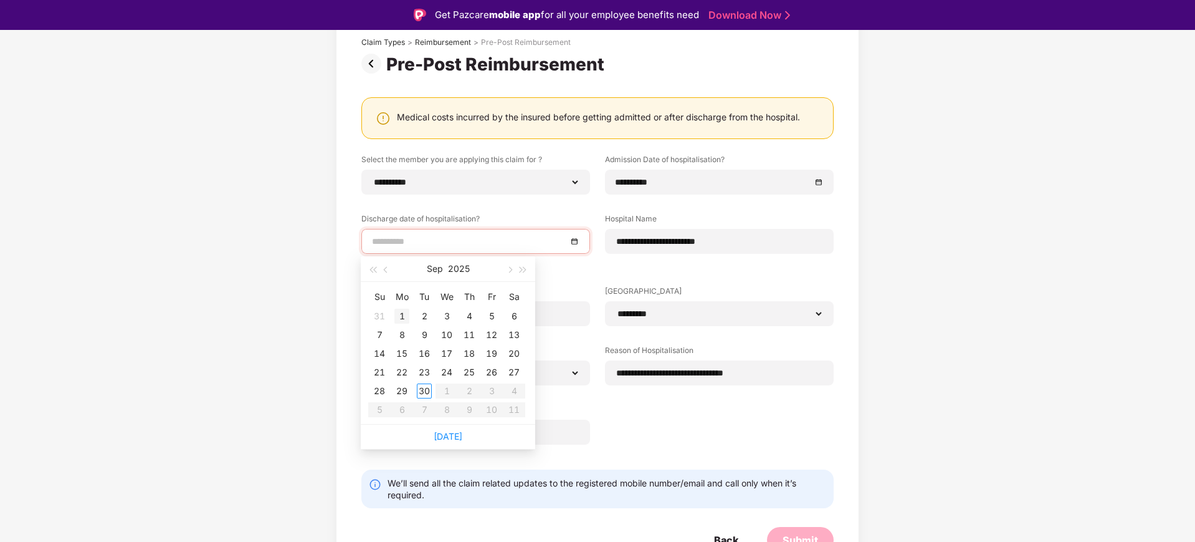
click at [408, 313] on div "1" at bounding box center [402, 316] width 15 height 15
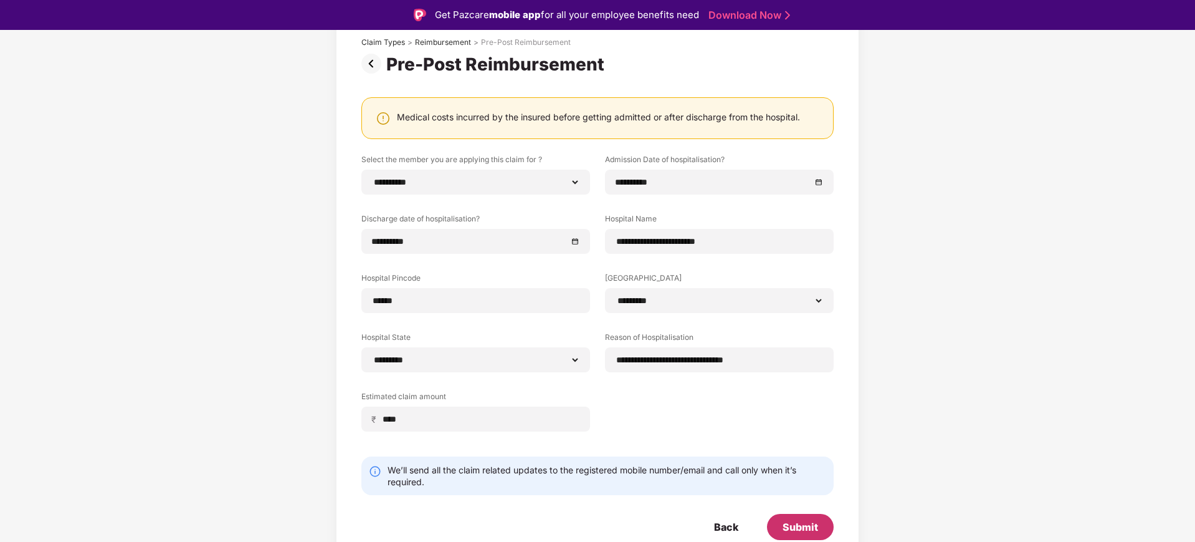
click at [788, 522] on div "Submit" at bounding box center [801, 527] width 36 height 14
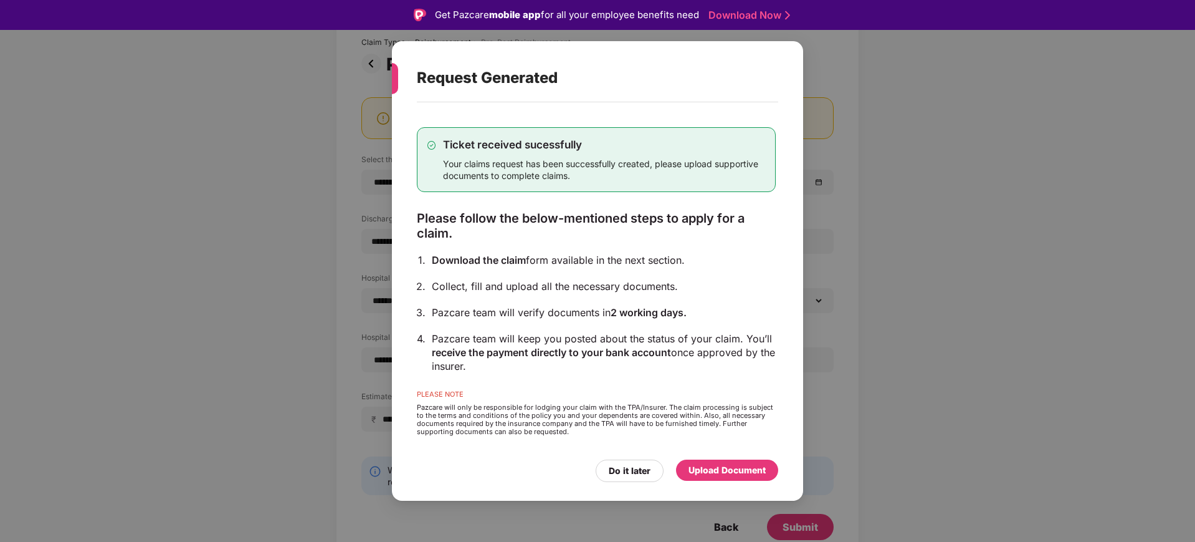
click at [725, 472] on div "Upload Document" at bounding box center [727, 470] width 77 height 14
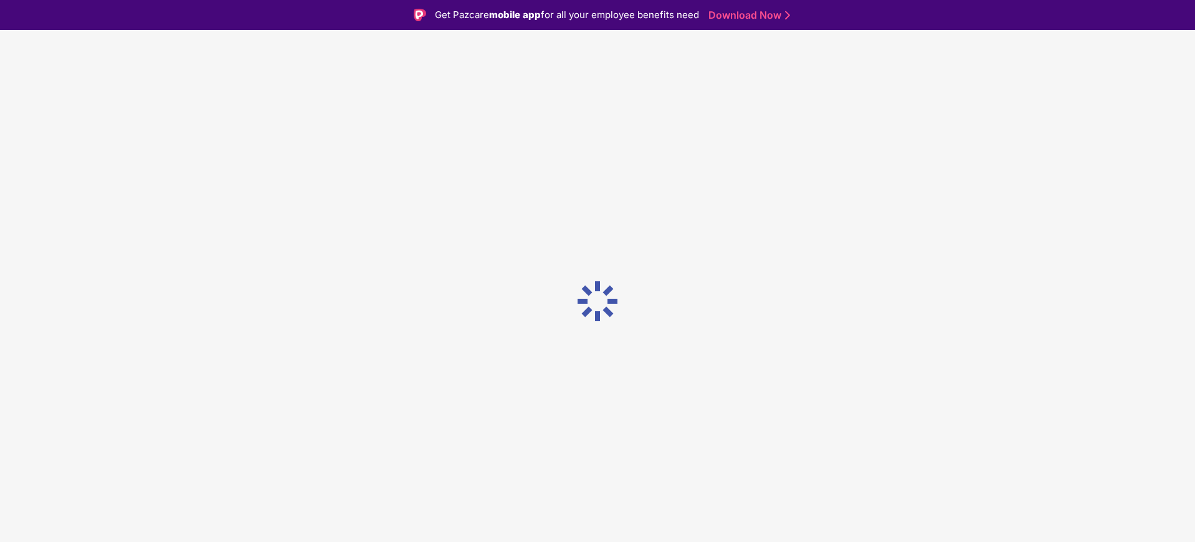
scroll to position [0, 0]
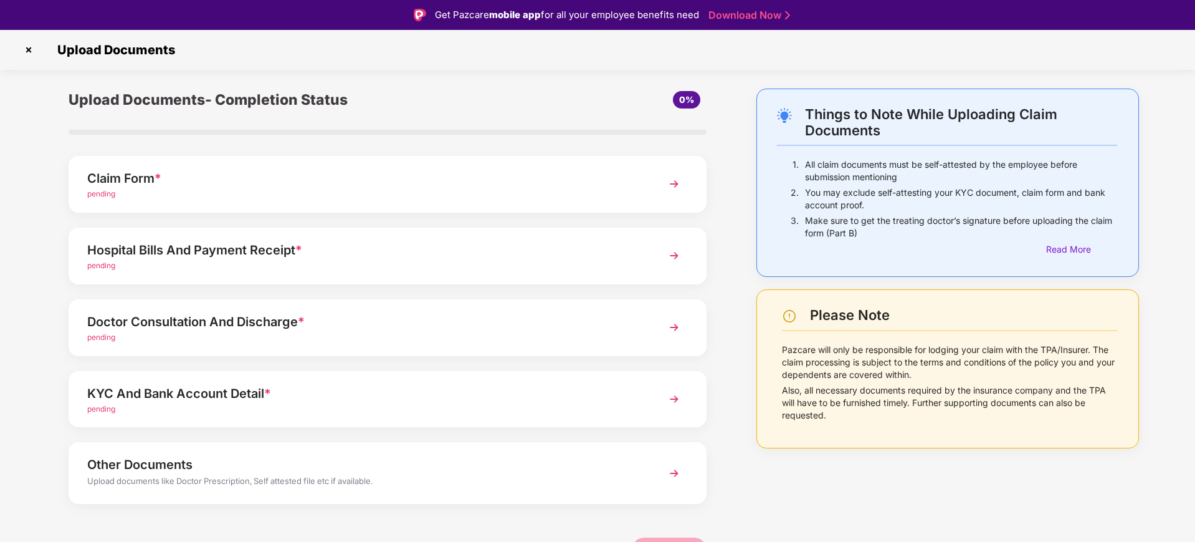
click at [343, 186] on div "Claim Form *" at bounding box center [362, 178] width 550 height 20
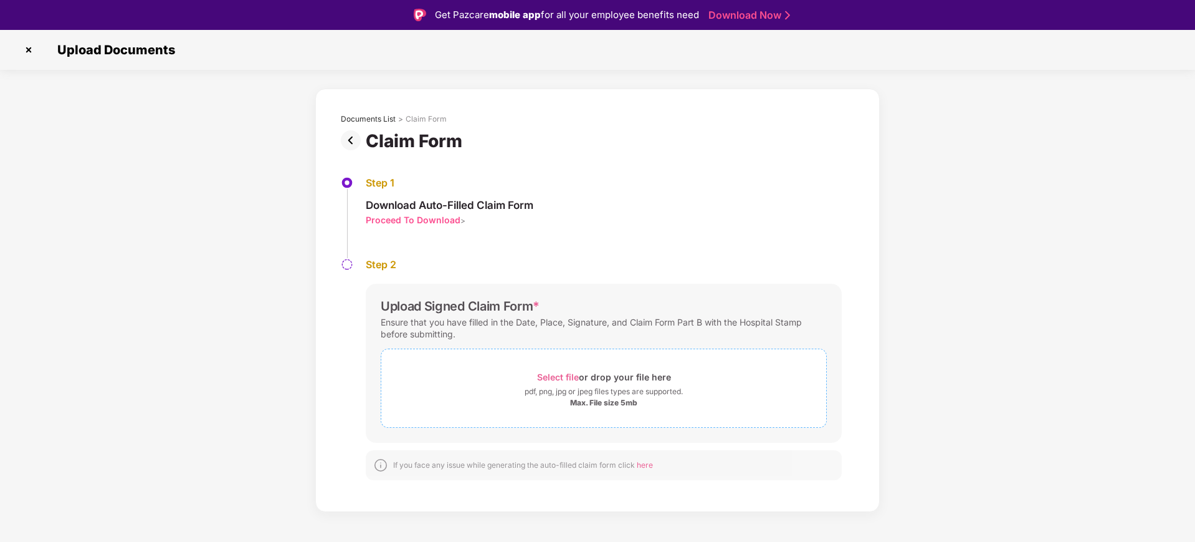
click at [570, 371] on span "Select file" at bounding box center [558, 376] width 42 height 11
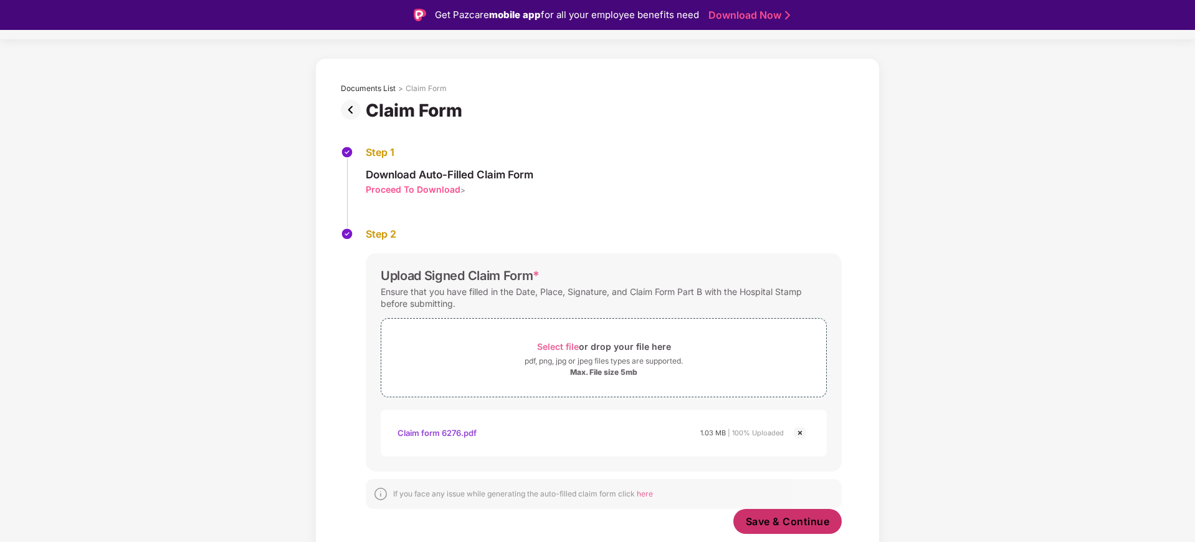
scroll to position [31, 0]
click at [783, 516] on span "Save & Continue" at bounding box center [788, 521] width 84 height 14
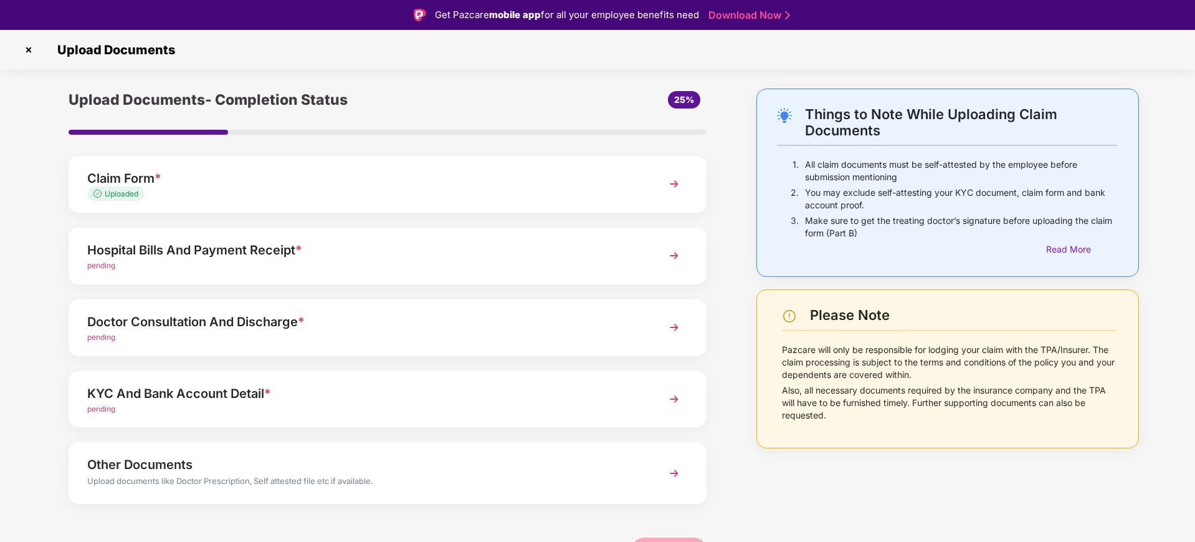
click at [545, 251] on div "Hospital Bills And Payment Receipt *" at bounding box center [362, 250] width 550 height 20
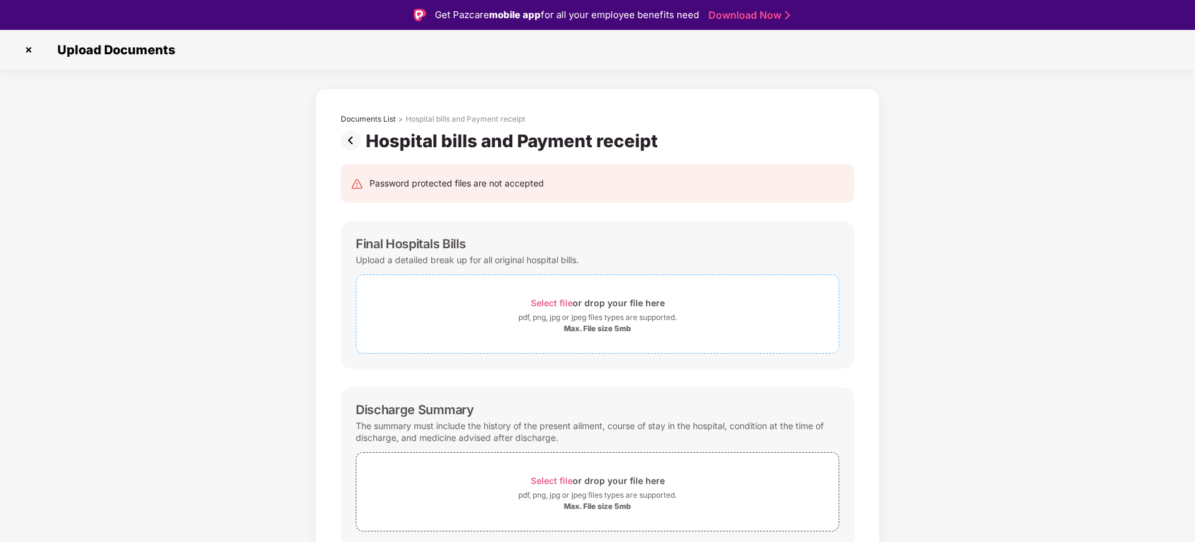
click at [553, 296] on div "Select file or drop your file here" at bounding box center [598, 302] width 134 height 17
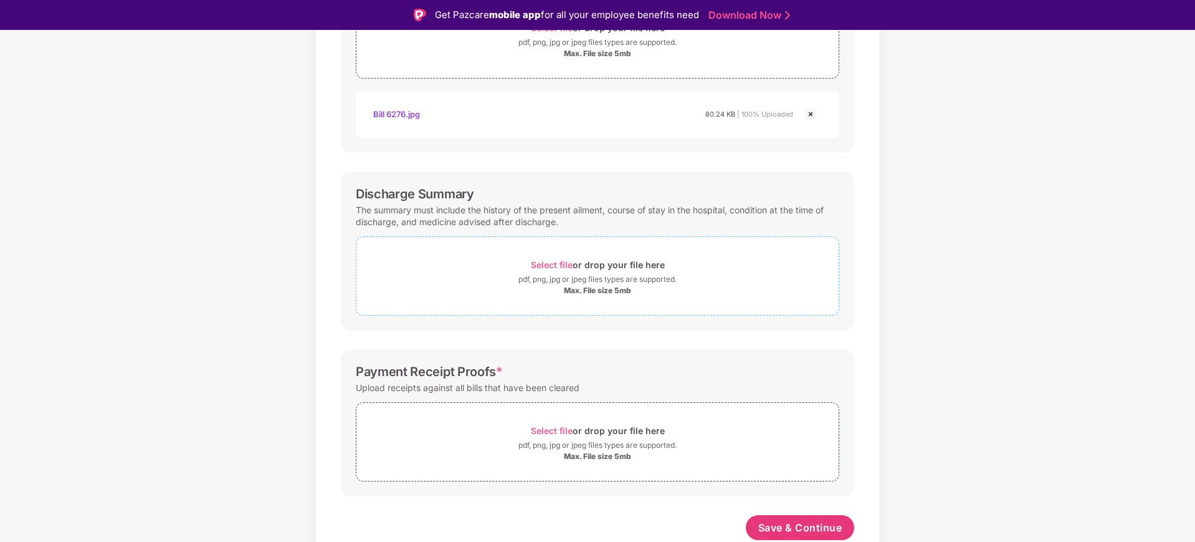
scroll to position [275, 0]
click at [565, 262] on span "Select file" at bounding box center [552, 264] width 42 height 11
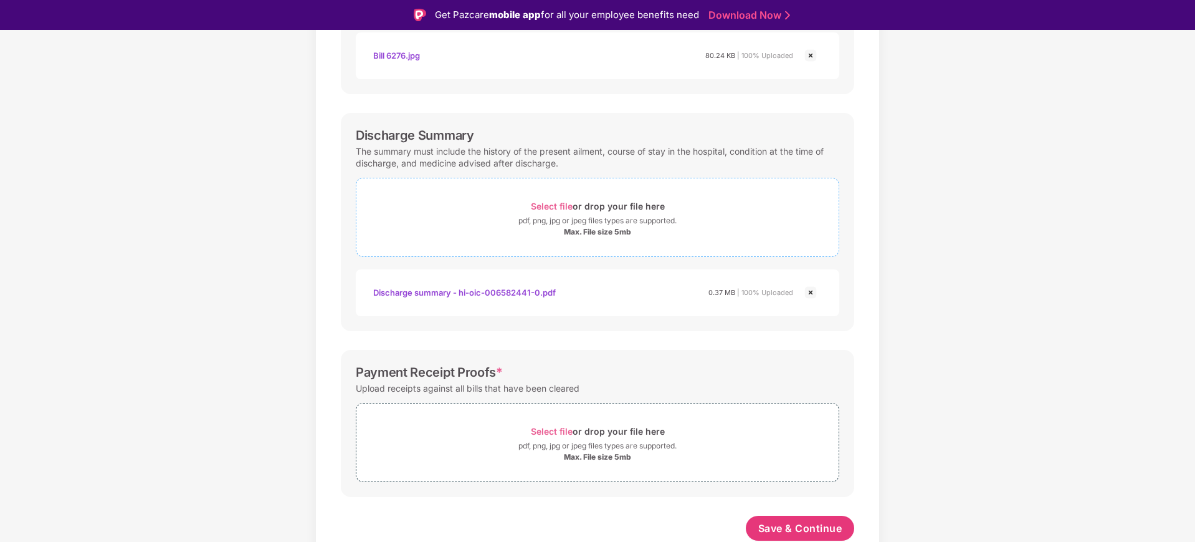
scroll to position [334, 0]
click at [546, 425] on span "Select file" at bounding box center [552, 430] width 42 height 11
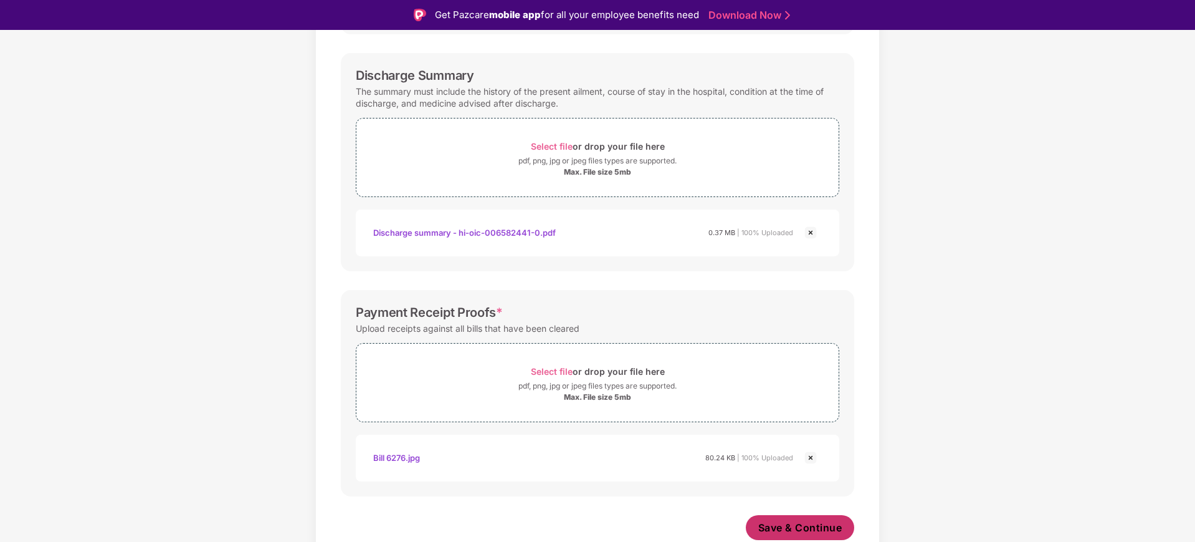
scroll to position [393, 0]
click at [806, 525] on span "Save & Continue" at bounding box center [801, 527] width 84 height 14
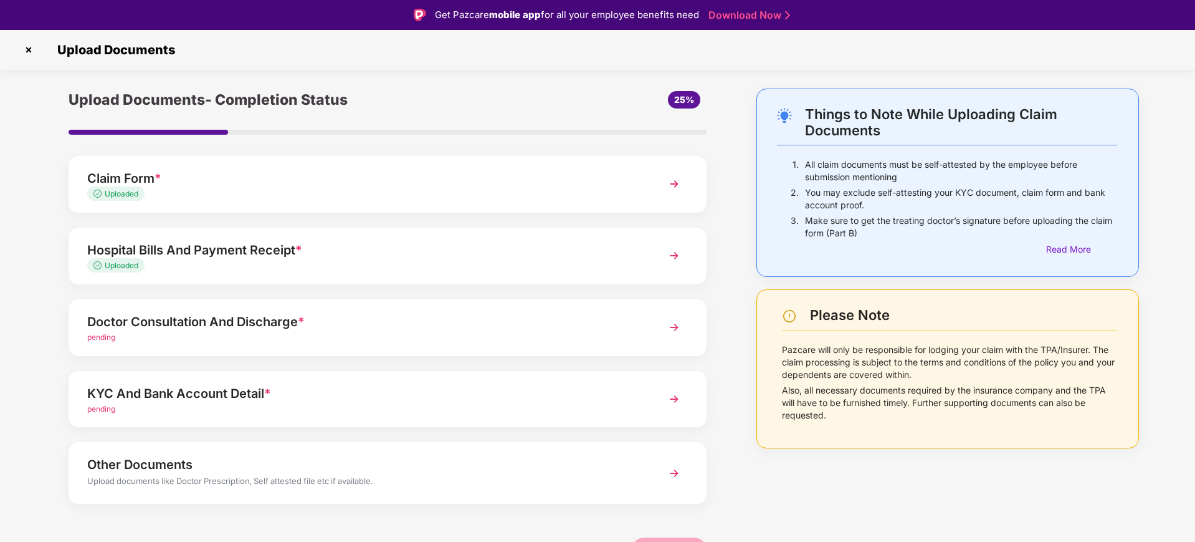
click at [365, 326] on div "Doctor Consultation And Discharge *" at bounding box center [362, 322] width 550 height 20
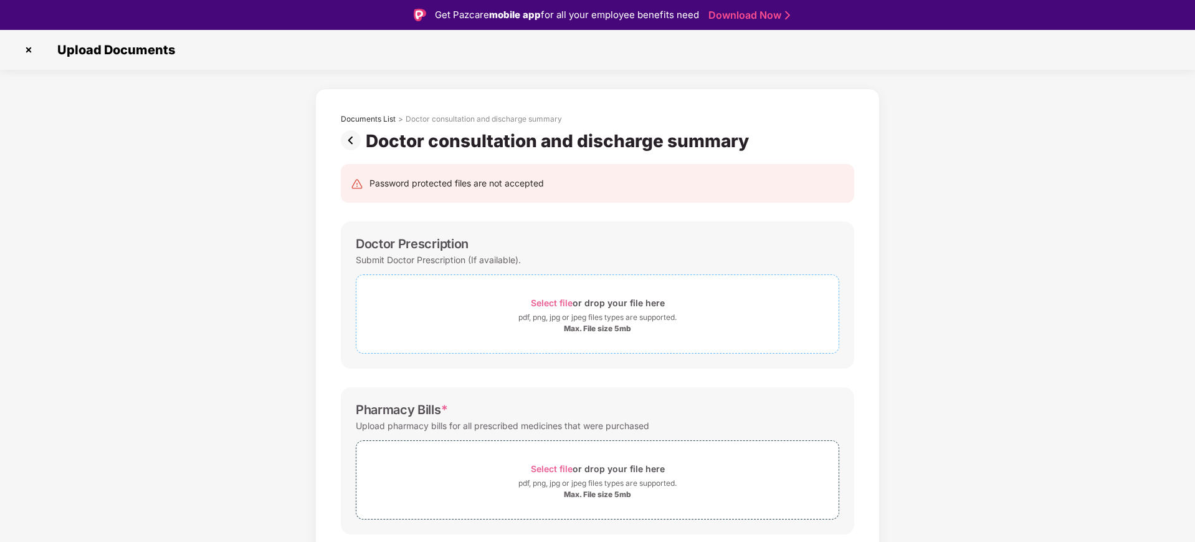
click at [557, 300] on span "Select file" at bounding box center [552, 302] width 42 height 11
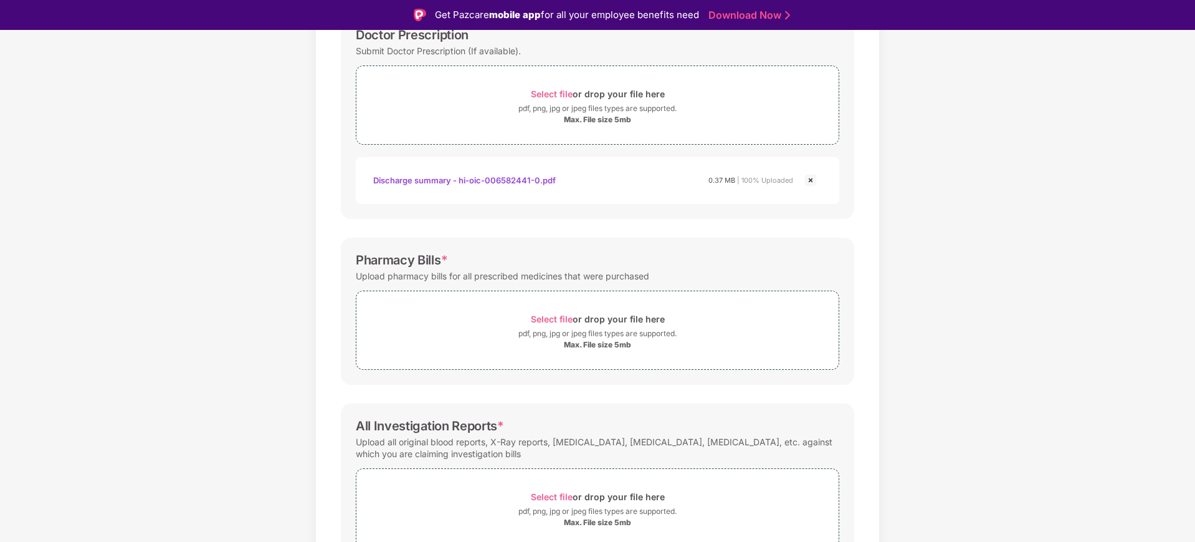
scroll to position [234, 0]
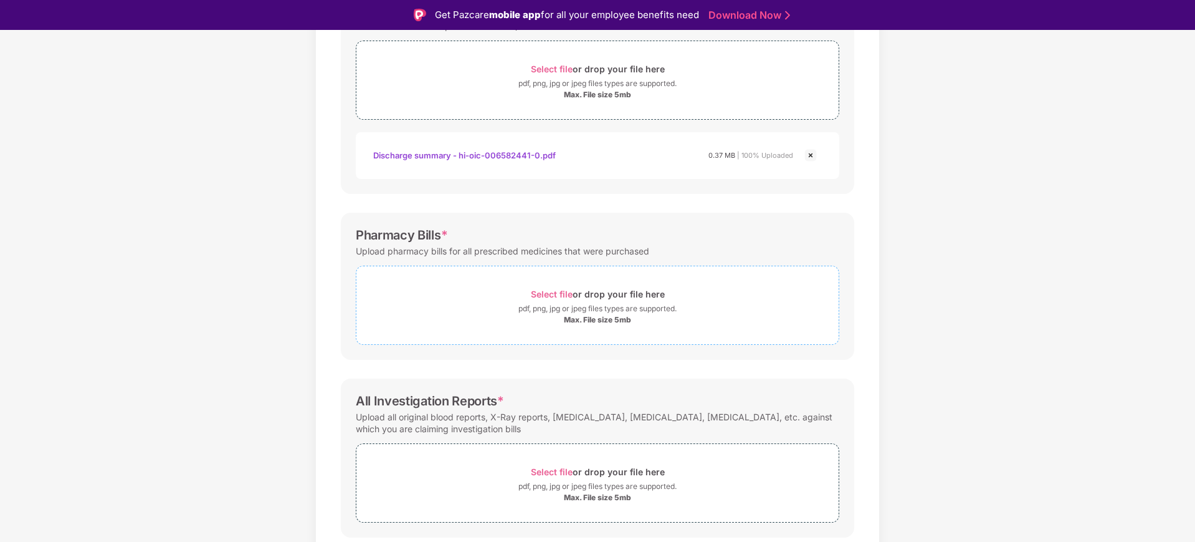
click at [572, 289] on span "Select file" at bounding box center [552, 294] width 42 height 11
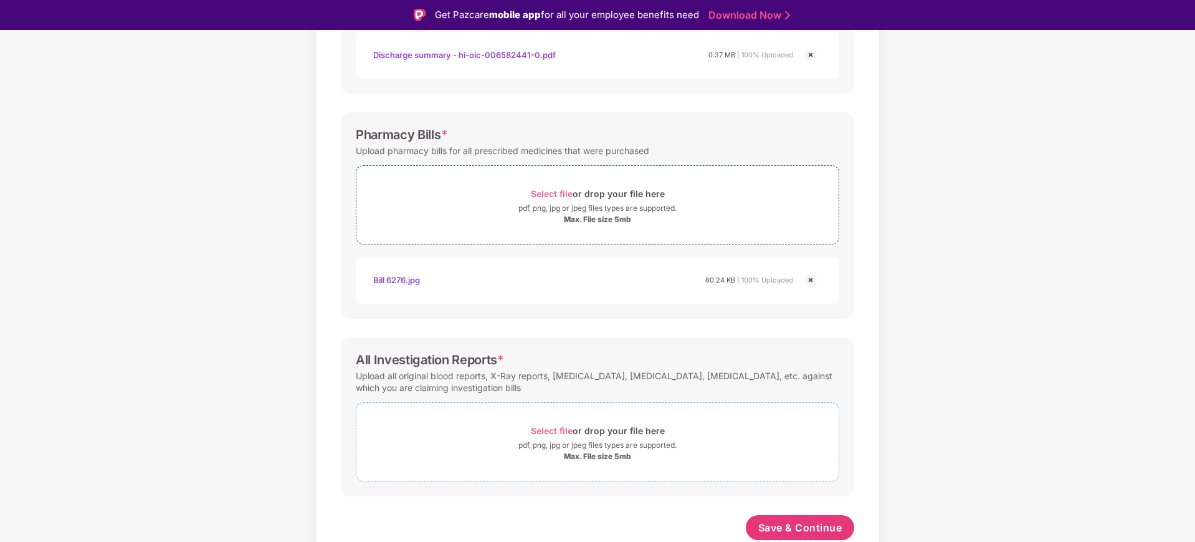
scroll to position [334, 0]
click at [562, 429] on span "Select file" at bounding box center [552, 430] width 42 height 11
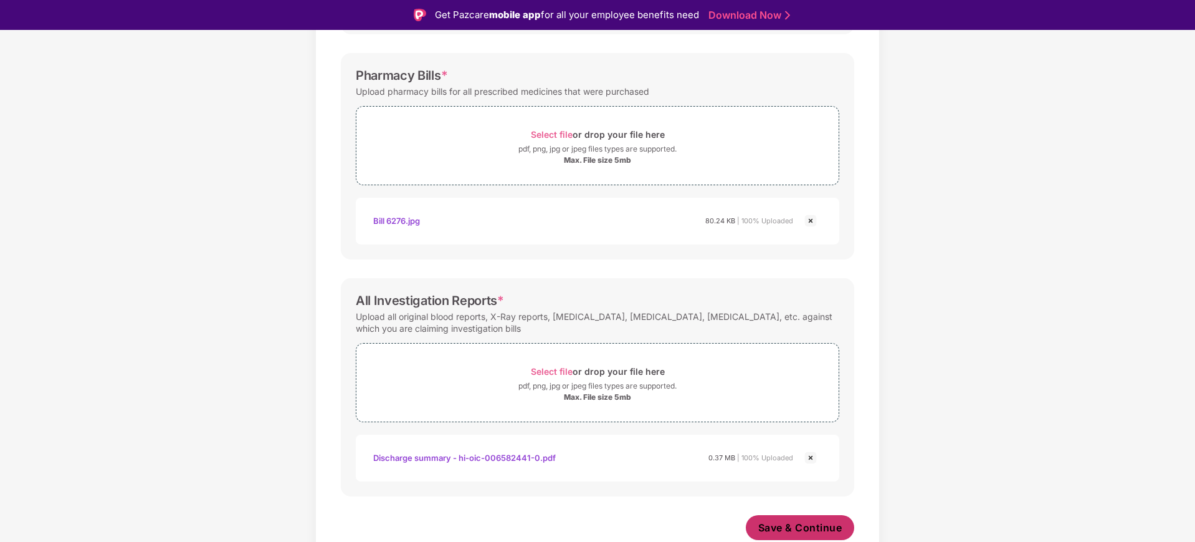
scroll to position [393, 0]
click at [818, 529] on span "Save & Continue" at bounding box center [801, 527] width 84 height 14
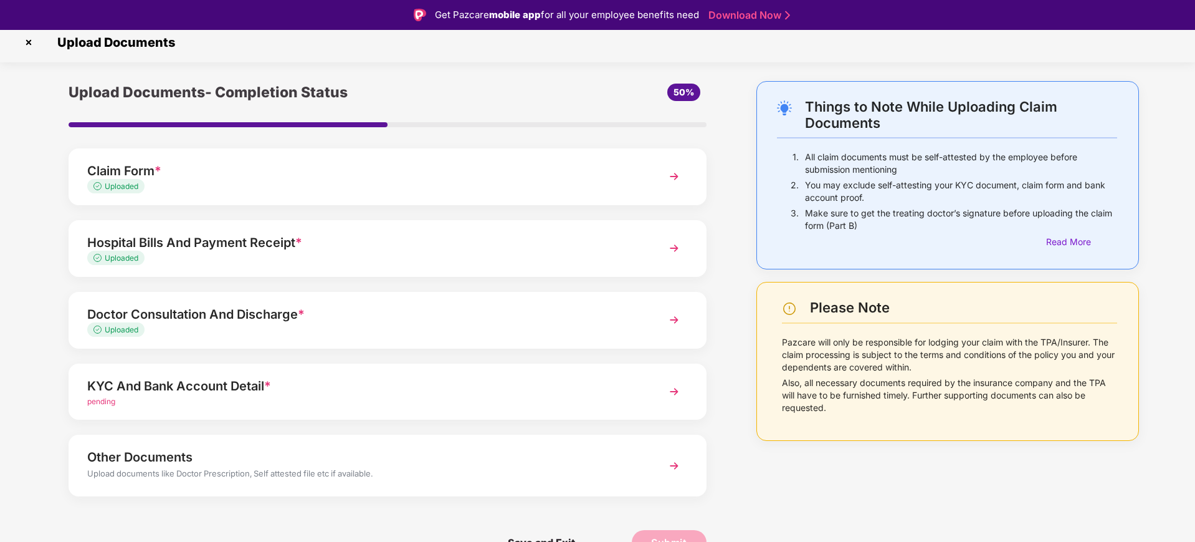
scroll to position [9, 0]
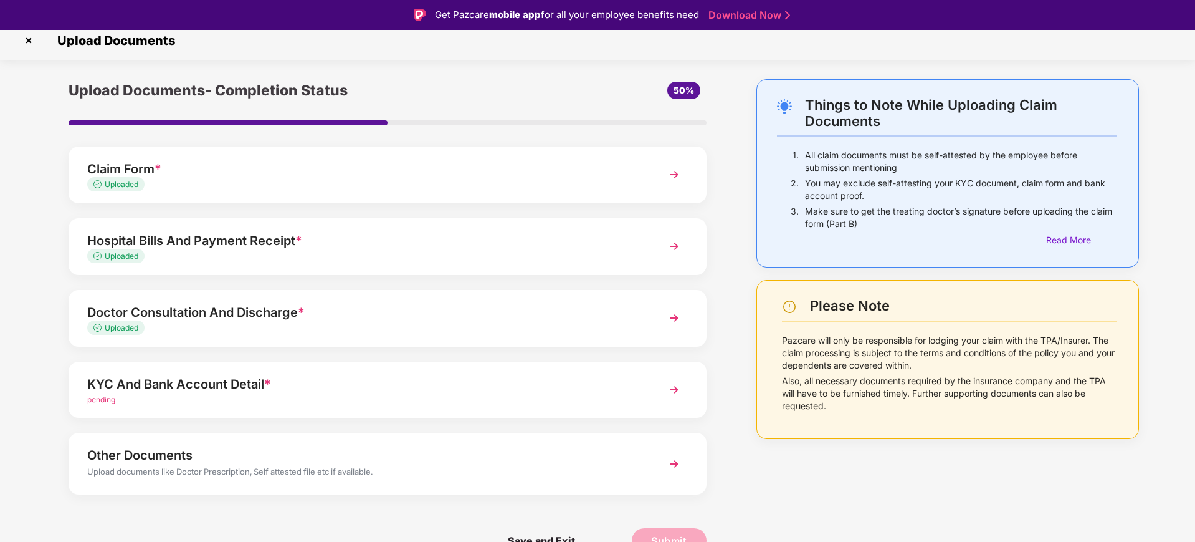
click at [234, 396] on div "pending" at bounding box center [362, 400] width 550 height 12
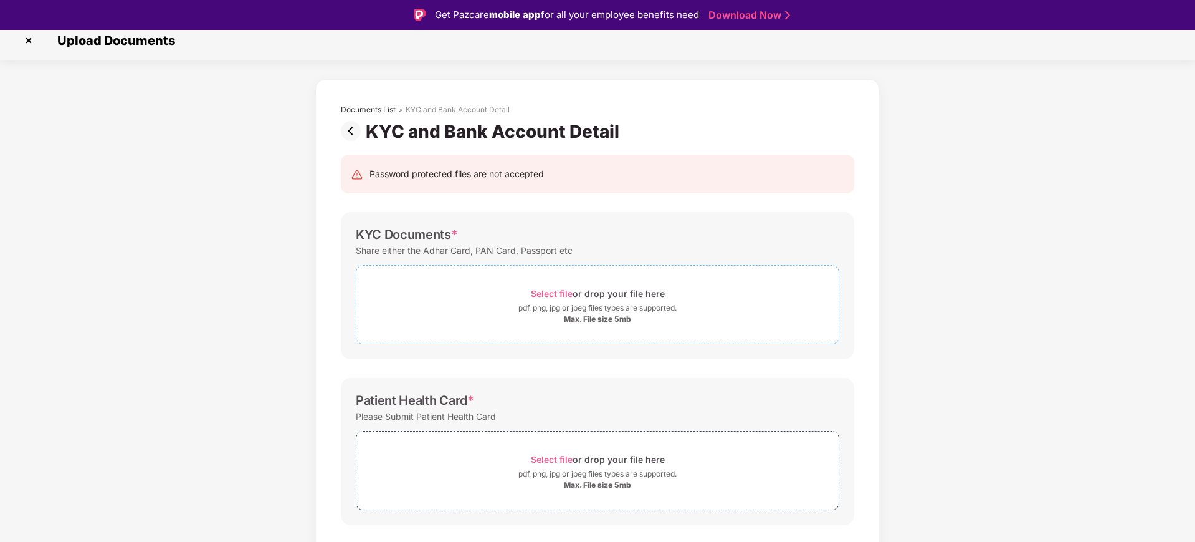
click at [554, 288] on span "Select file" at bounding box center [552, 293] width 42 height 11
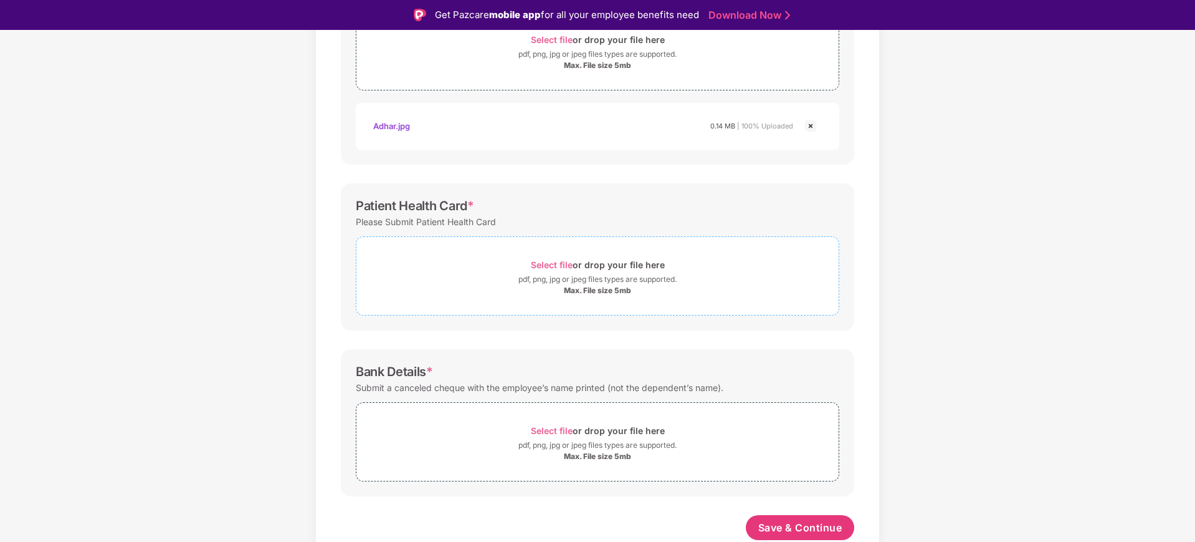
scroll to position [263, 0]
click at [558, 262] on span "Select file" at bounding box center [552, 264] width 42 height 11
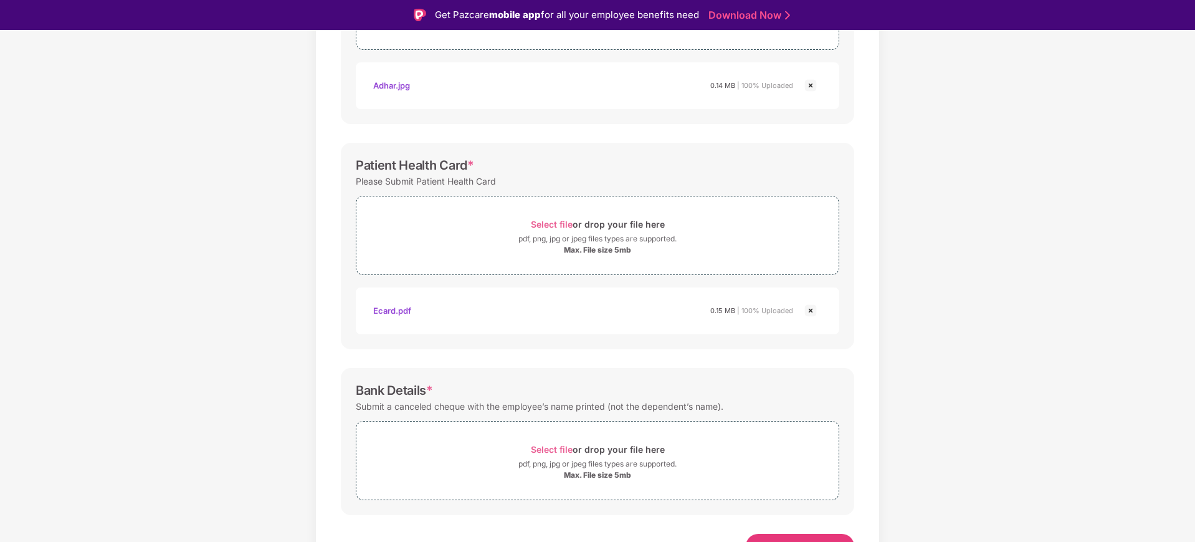
scroll to position [322, 0]
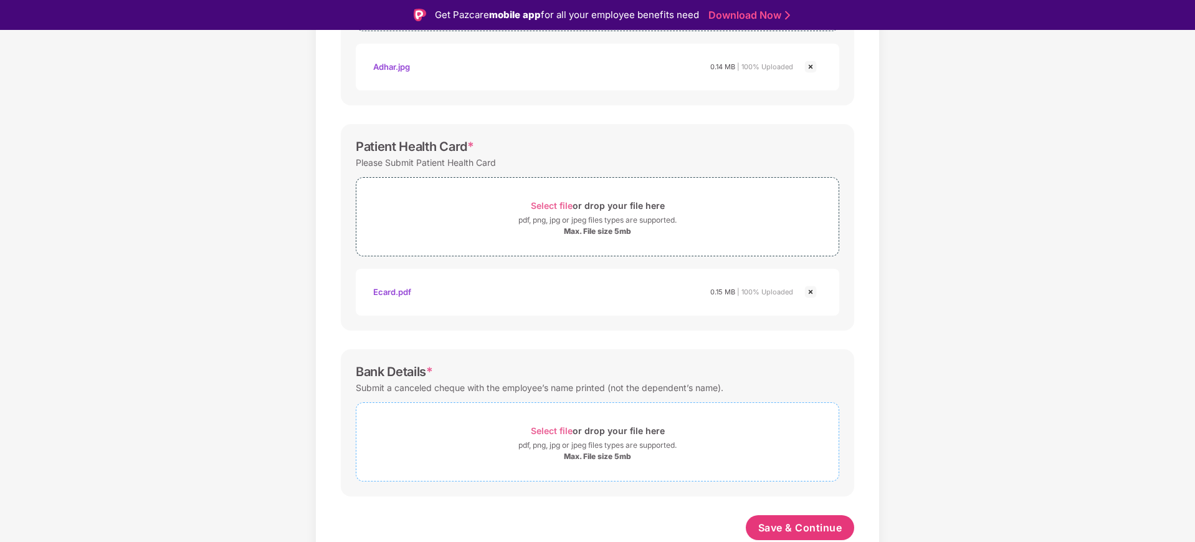
click at [560, 436] on div "Select file or drop your file here" at bounding box center [598, 430] width 134 height 17
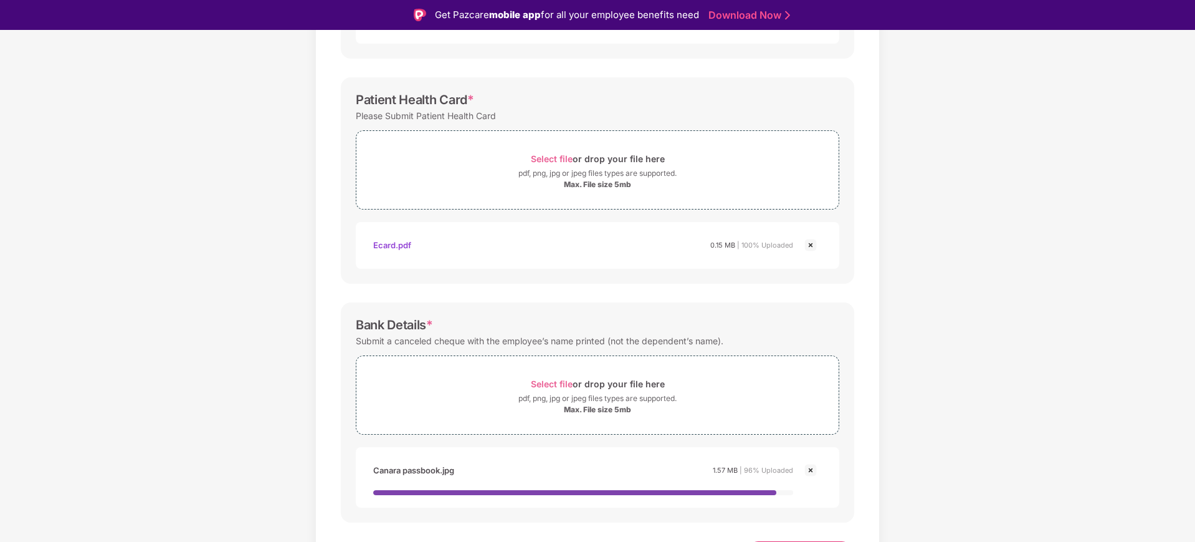
scroll to position [395, 0]
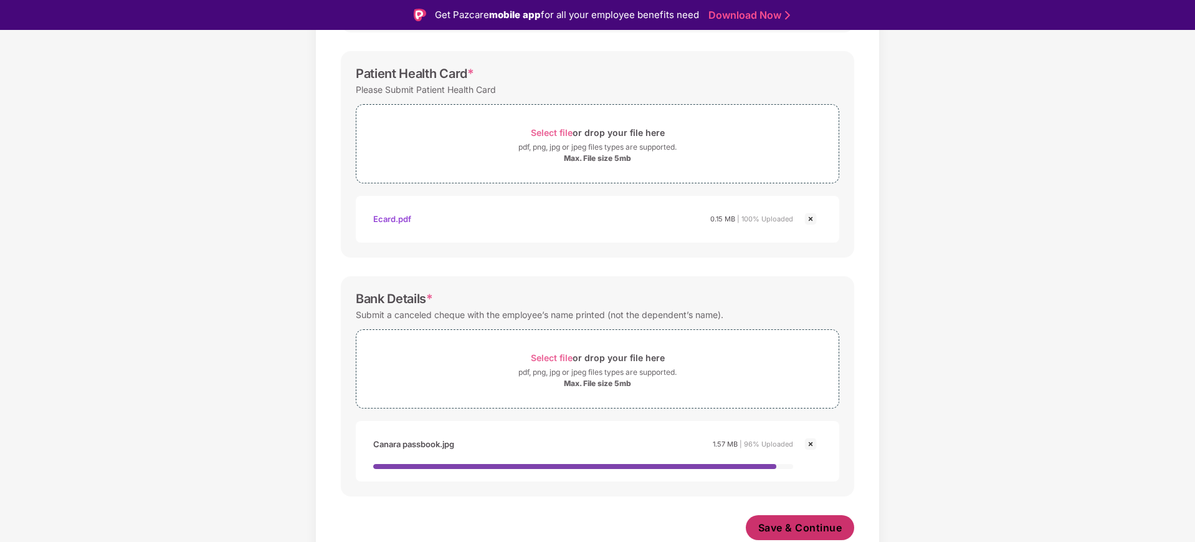
click at [790, 527] on span "Save & Continue" at bounding box center [801, 527] width 84 height 14
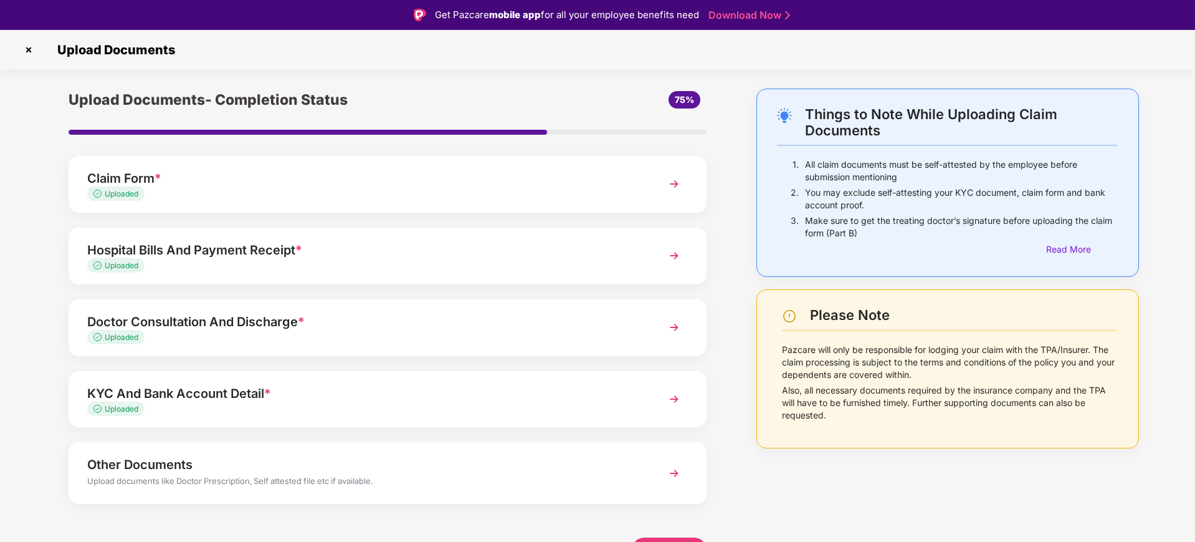
scroll to position [9, 0]
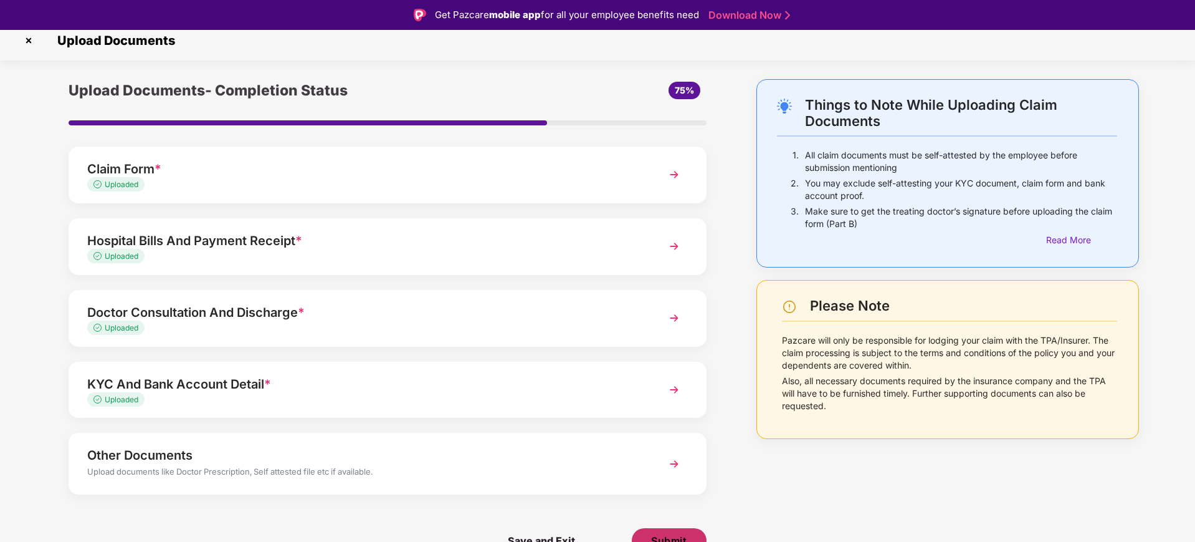
click at [684, 535] on span "Submit" at bounding box center [669, 541] width 36 height 14
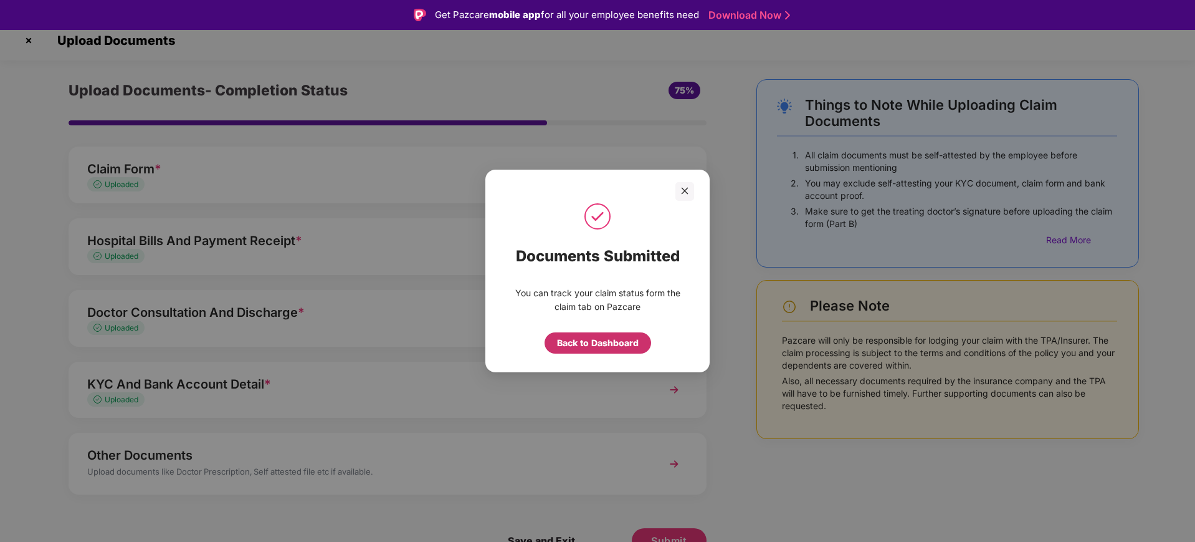
click at [621, 343] on div "Back to Dashboard" at bounding box center [598, 343] width 82 height 14
